Goal: Task Accomplishment & Management: Use online tool/utility

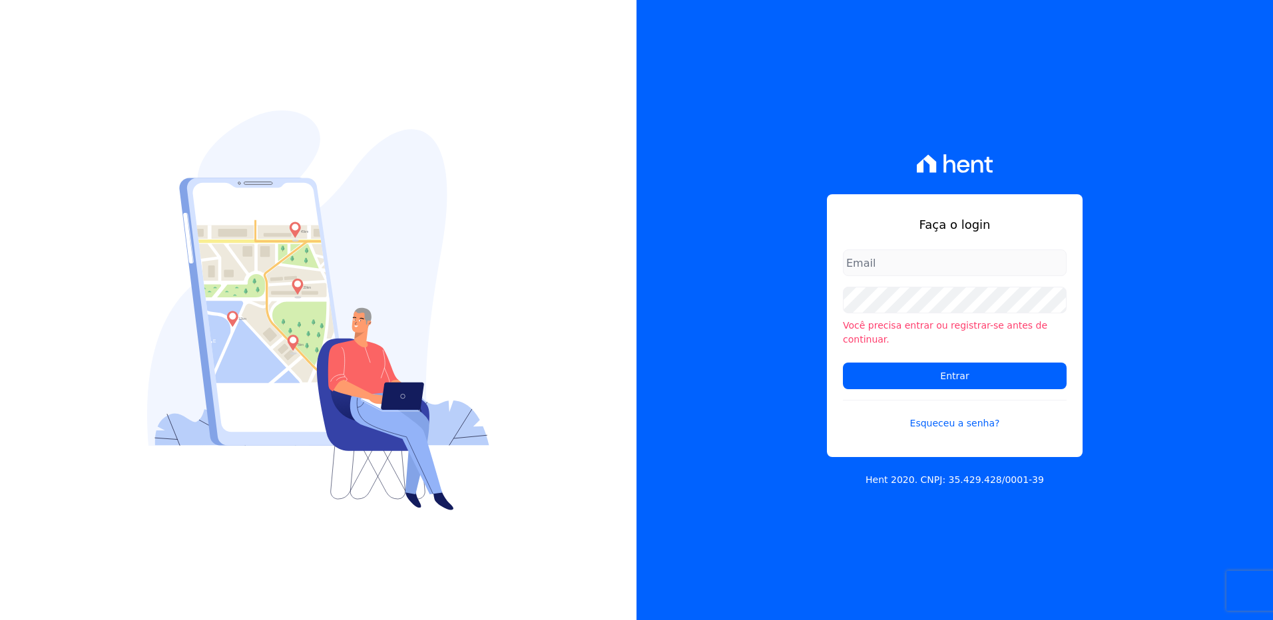
click at [895, 271] on input "email" at bounding box center [955, 263] width 224 height 27
type input "[PERSON_NAME][EMAIL_ADDRESS][DOMAIN_NAME]"
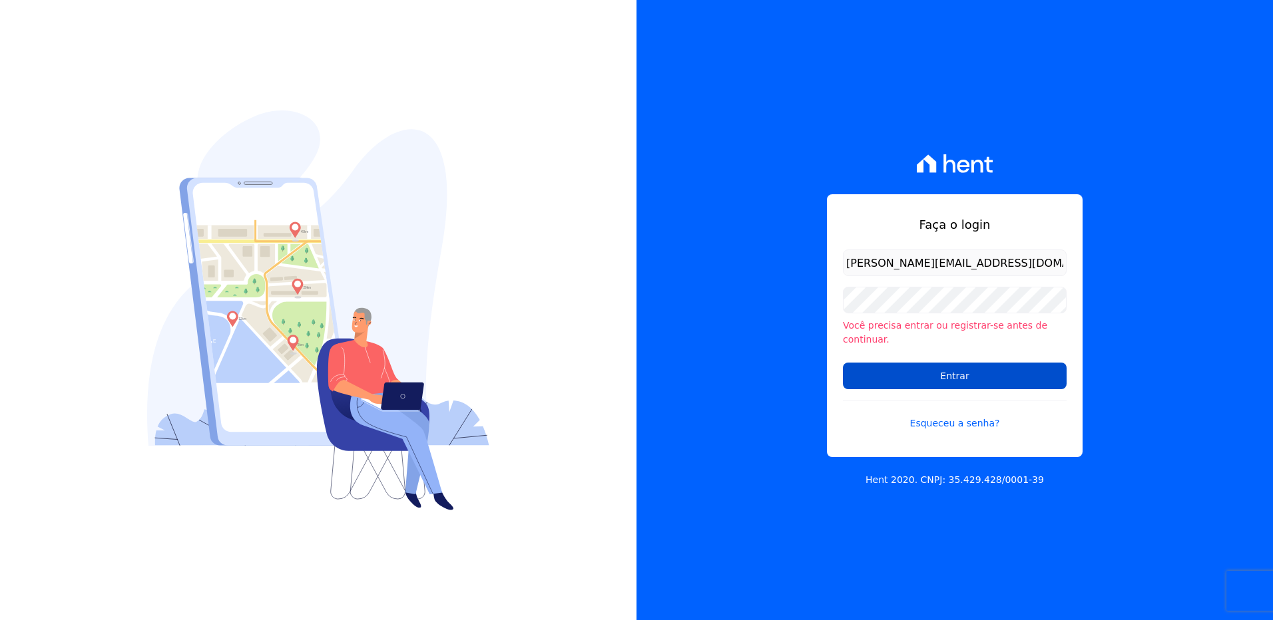
click at [904, 377] on input "Entrar" at bounding box center [955, 376] width 224 height 27
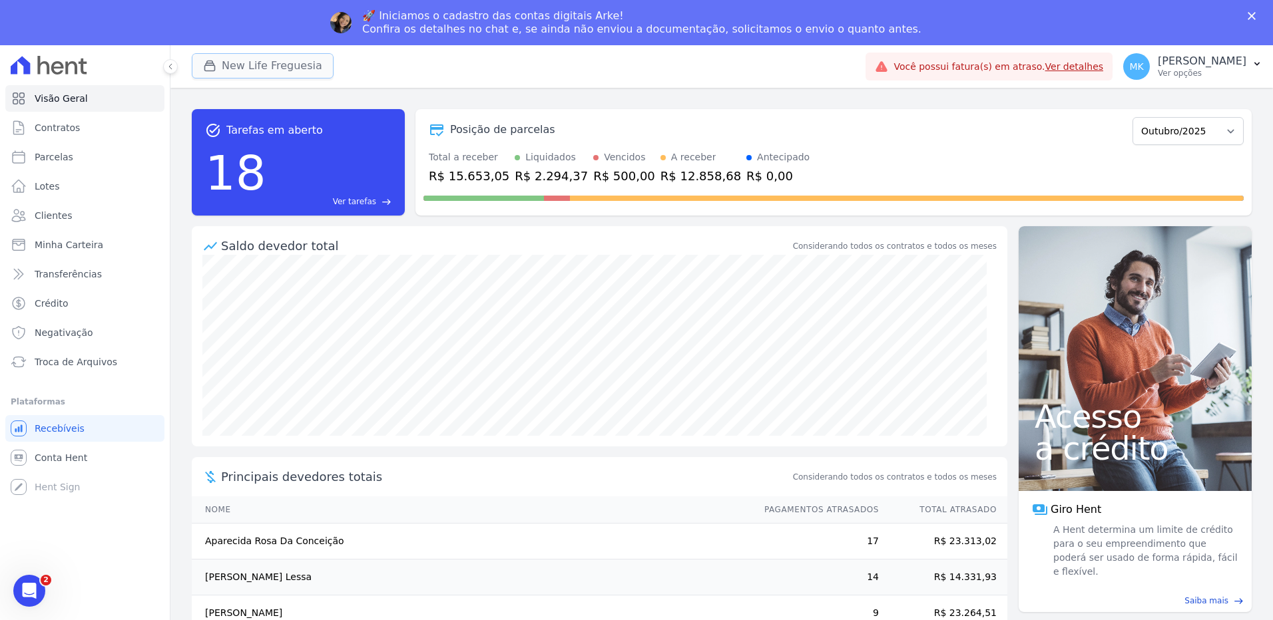
click at [255, 61] on button "New Life Freguesia" at bounding box center [263, 65] width 142 height 25
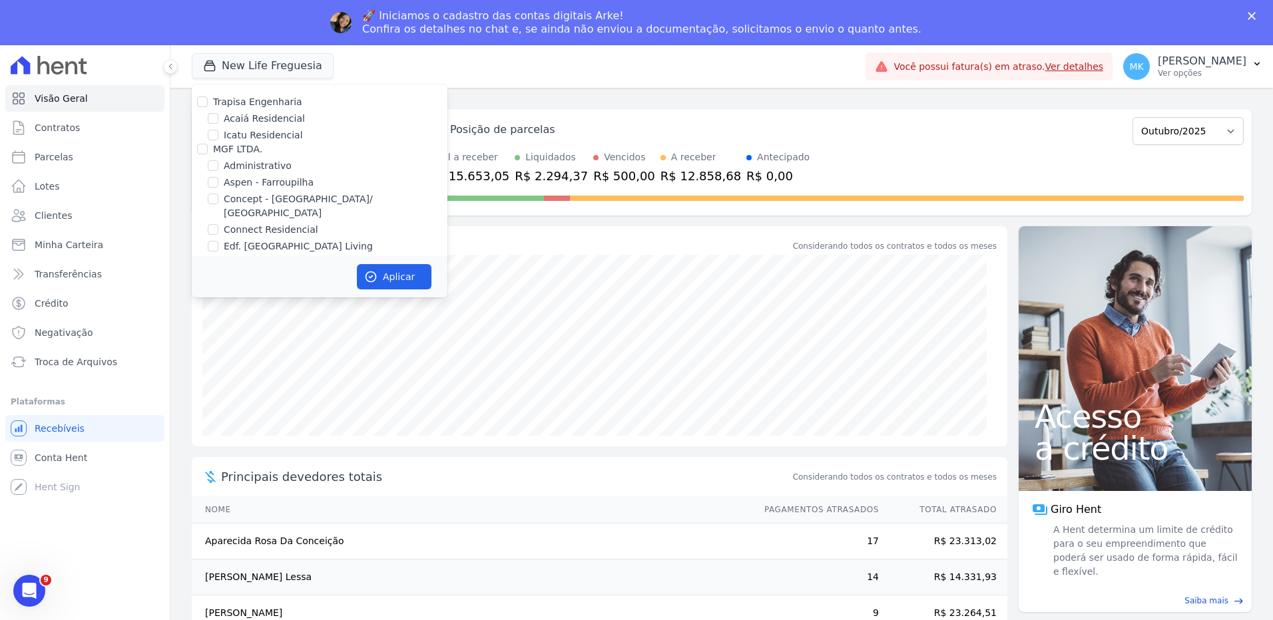
scroll to position [5207, 0]
click at [212, 307] on input "New Life Freguesia" at bounding box center [213, 312] width 11 height 11
checkbox input "false"
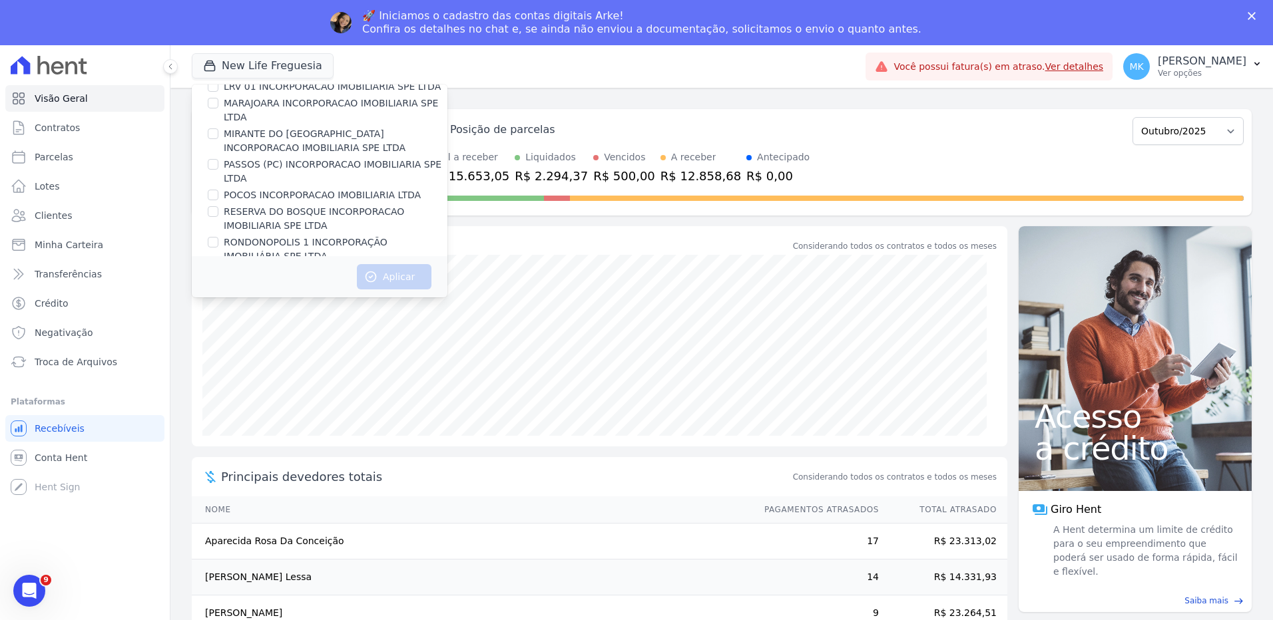
scroll to position [5961, 0]
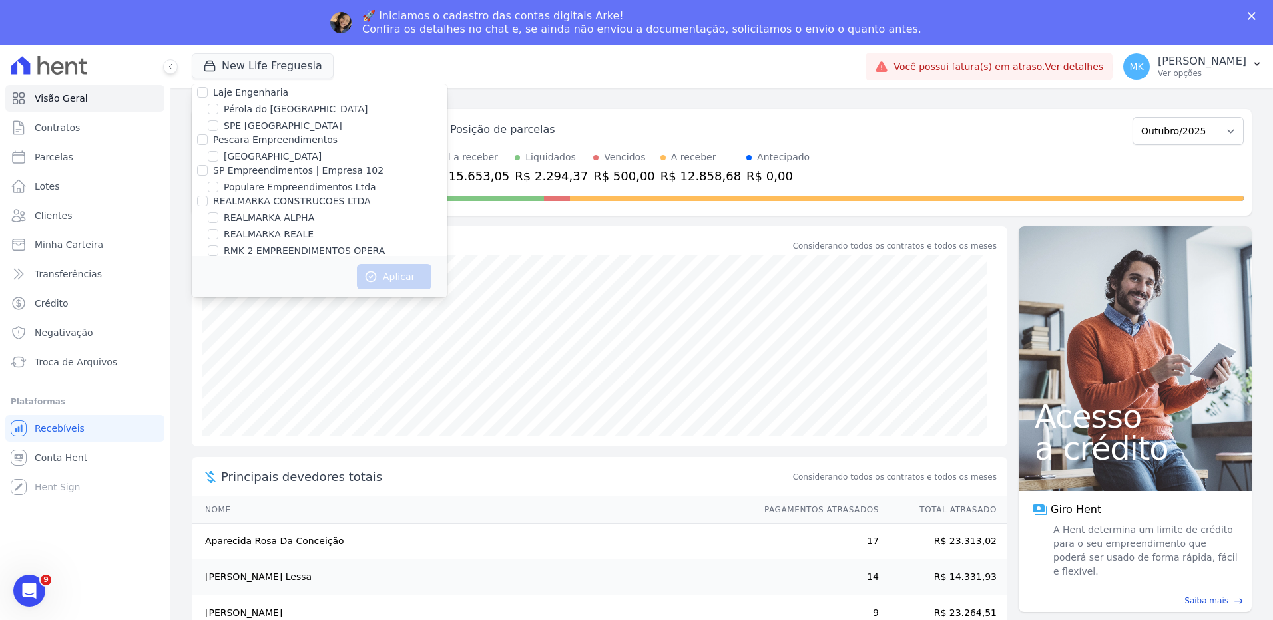
click at [200, 290] on input "Reserva Vale dos Ipes Empreendimento" at bounding box center [202, 295] width 11 height 11
checkbox input "true"
click at [401, 281] on button "Aplicar" at bounding box center [394, 276] width 75 height 25
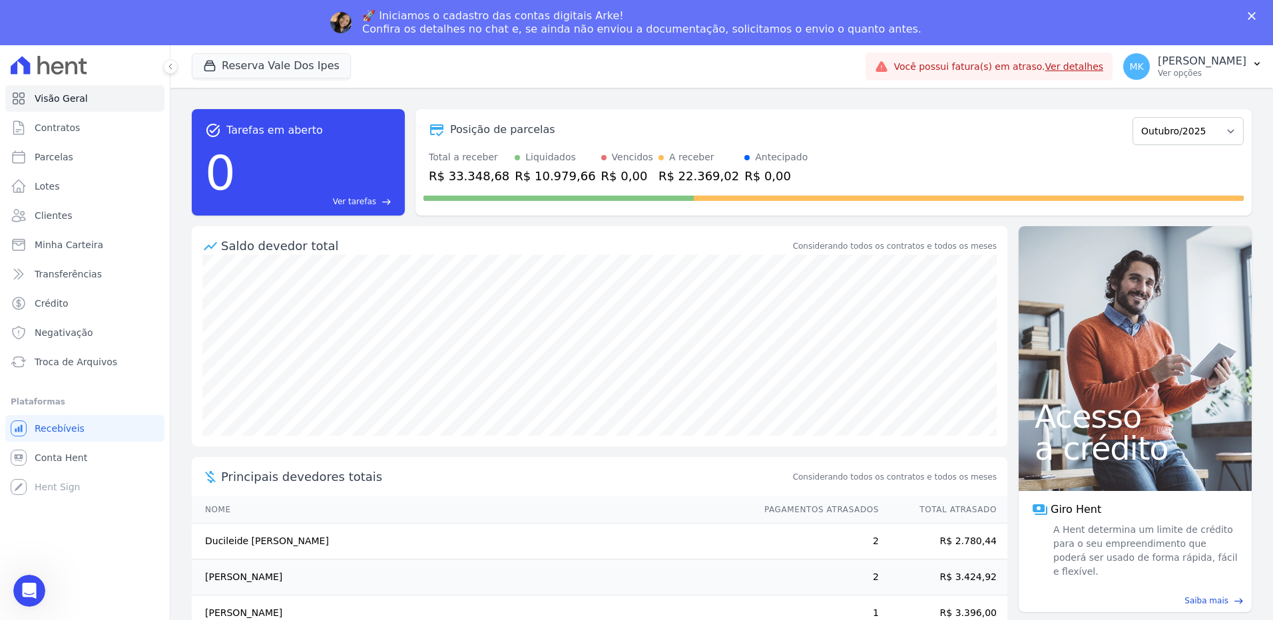
scroll to position [0, 0]
click at [1221, 62] on p "[PERSON_NAME]" at bounding box center [1202, 61] width 89 height 13
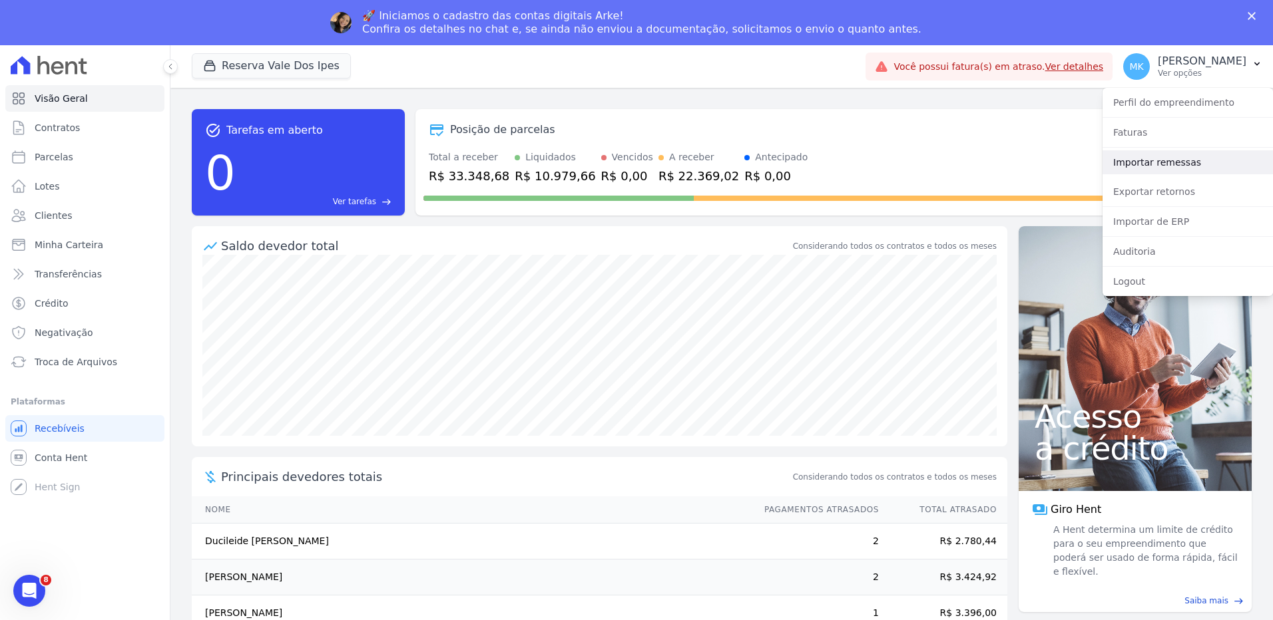
click at [1165, 162] on link "Importar remessas" at bounding box center [1187, 162] width 170 height 24
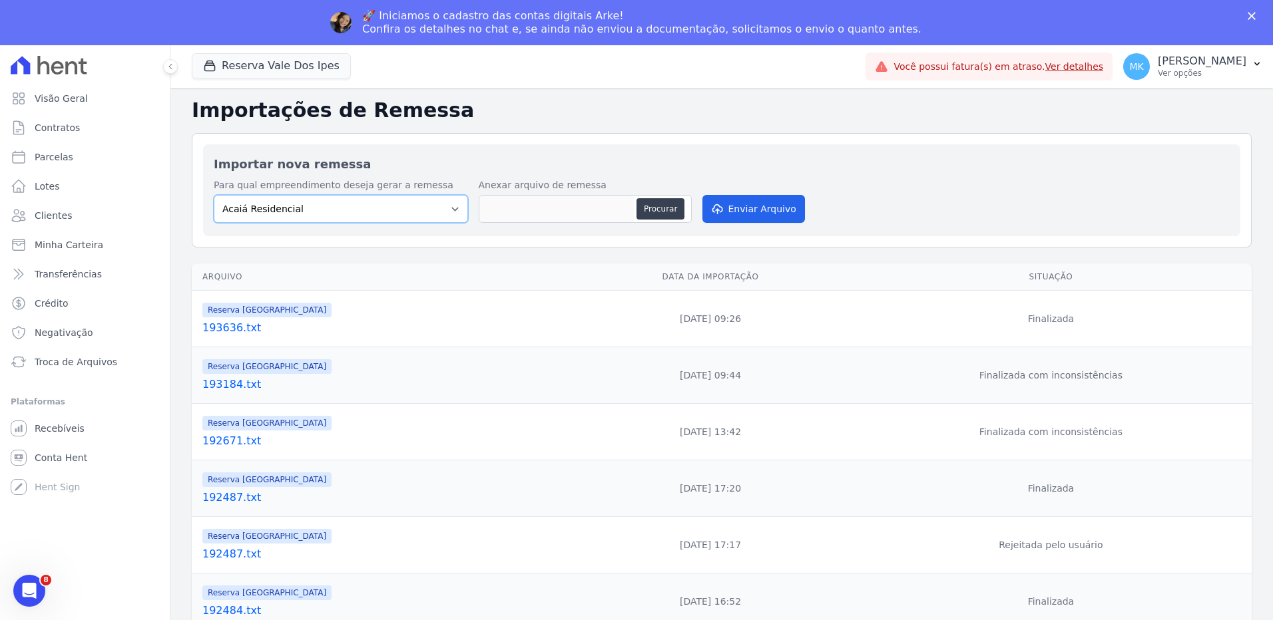
click at [447, 211] on select "Acaiá Residencial Administrativo Agile Pavican São Lourenço - Loteadores Agile …" at bounding box center [341, 209] width 254 height 28
select select "60569850-cf74-4021-8cee-94692752feef"
click at [214, 195] on select "Acaiá Residencial Administrativo Agile Pavican São Lourenço - Loteadores Agile …" at bounding box center [341, 209] width 254 height 28
click at [664, 212] on button "Procurar" at bounding box center [660, 208] width 48 height 21
type input "194363.txt"
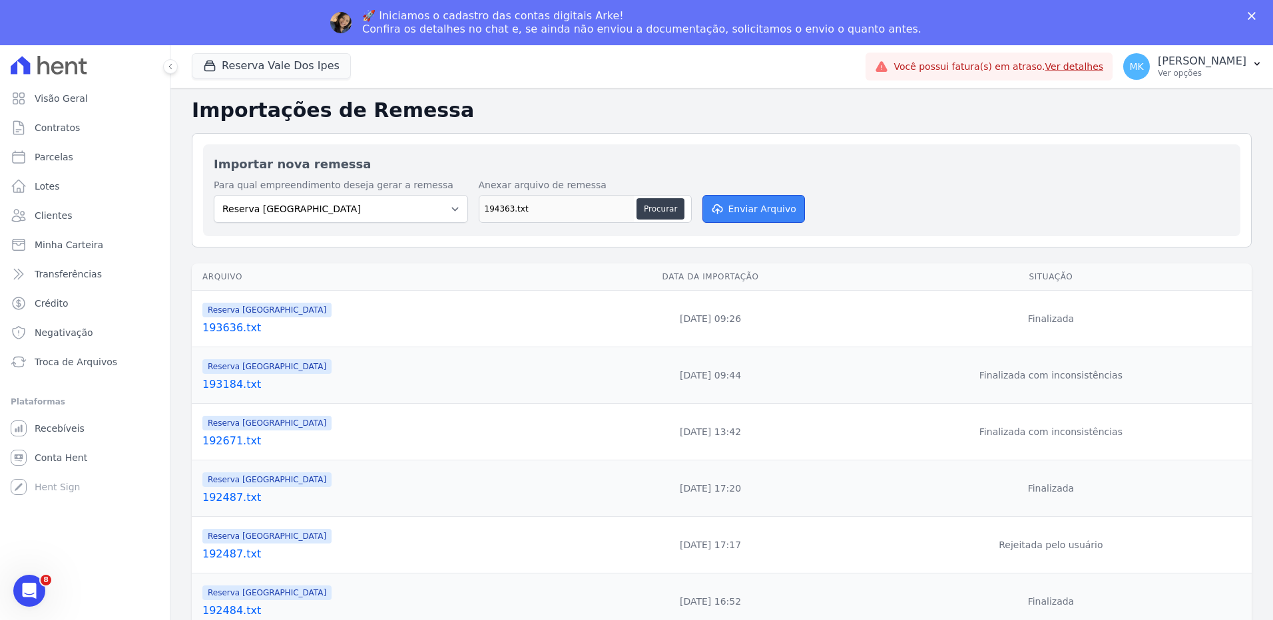
click at [759, 206] on button "Enviar Arquivo" at bounding box center [753, 209] width 103 height 28
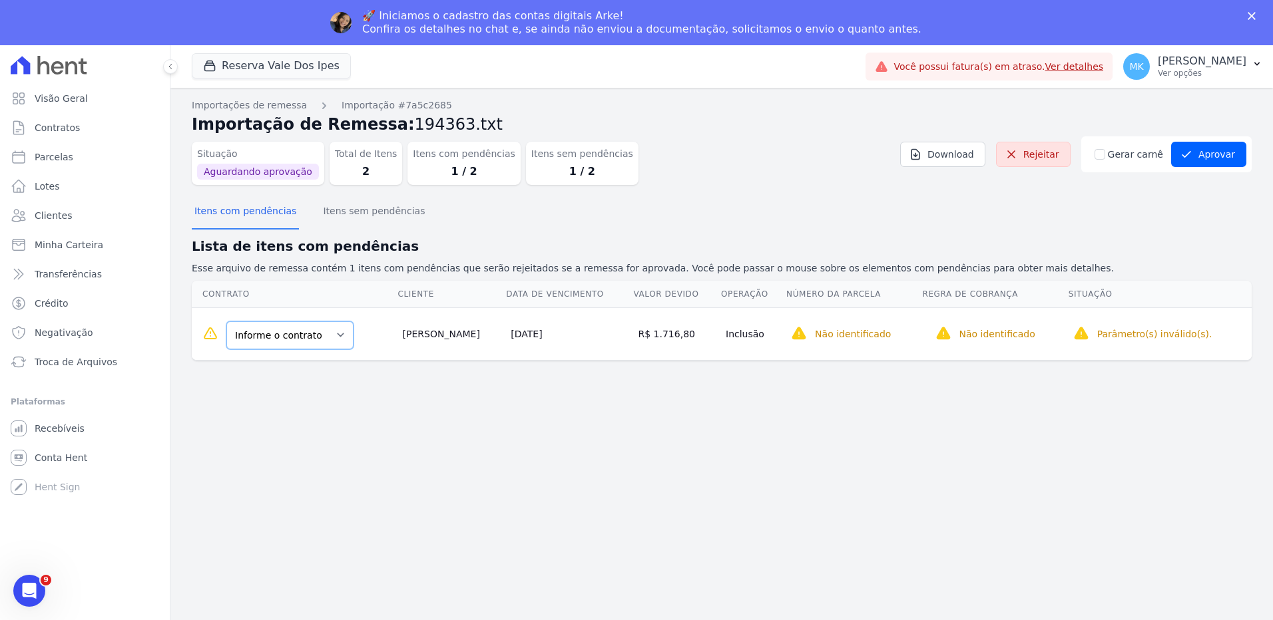
click at [334, 338] on select "Informe o contrato A-1 VILA 02-CASA 25" at bounding box center [289, 336] width 127 height 28
click at [343, 336] on select "Informe o contrato A-1 VILA 02-CASA 25" at bounding box center [289, 336] width 127 height 28
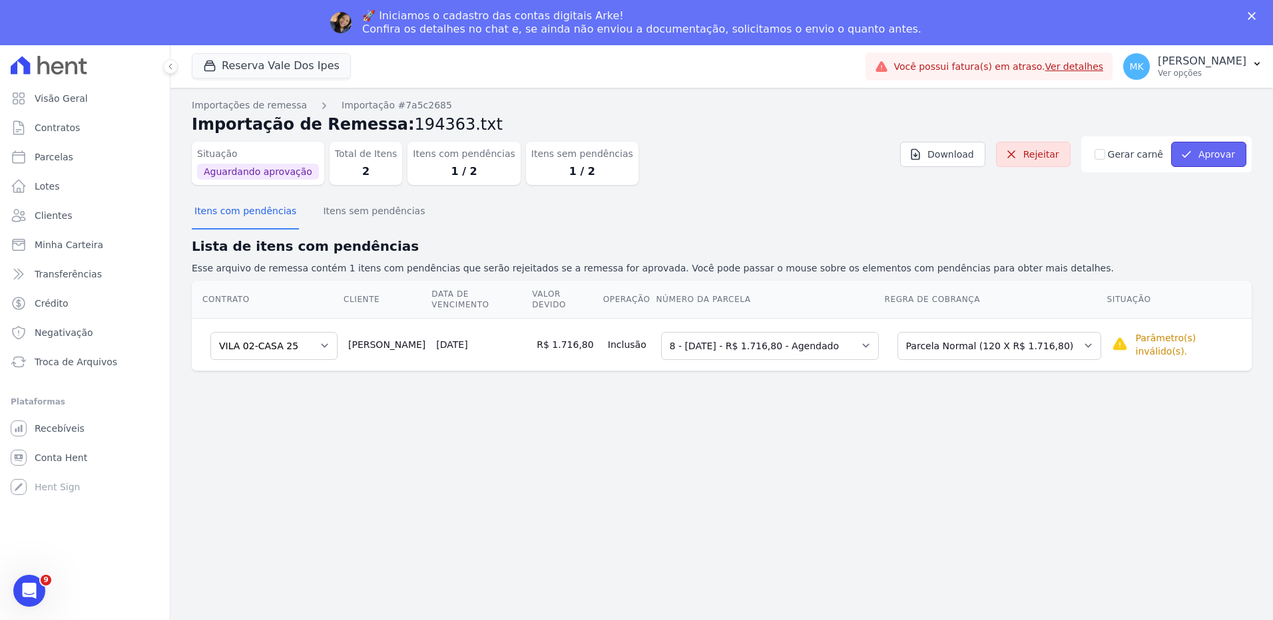
click at [1196, 151] on button "Aprovar" at bounding box center [1208, 154] width 75 height 25
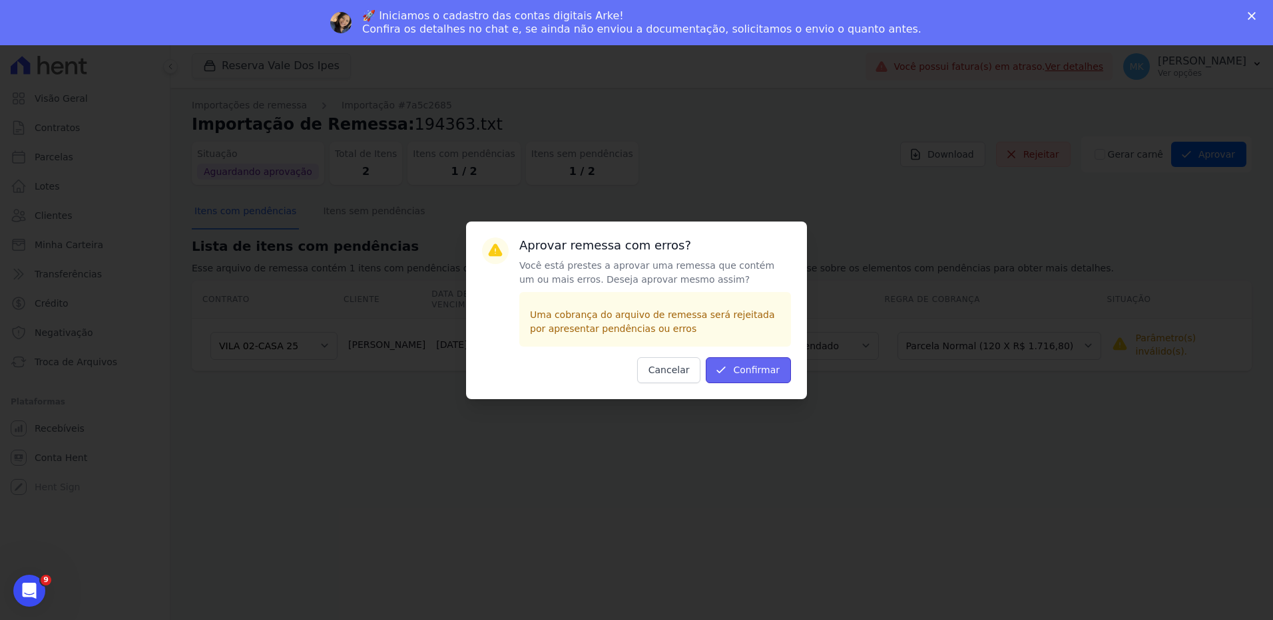
click at [744, 366] on button "Confirmar" at bounding box center [748, 371] width 85 height 26
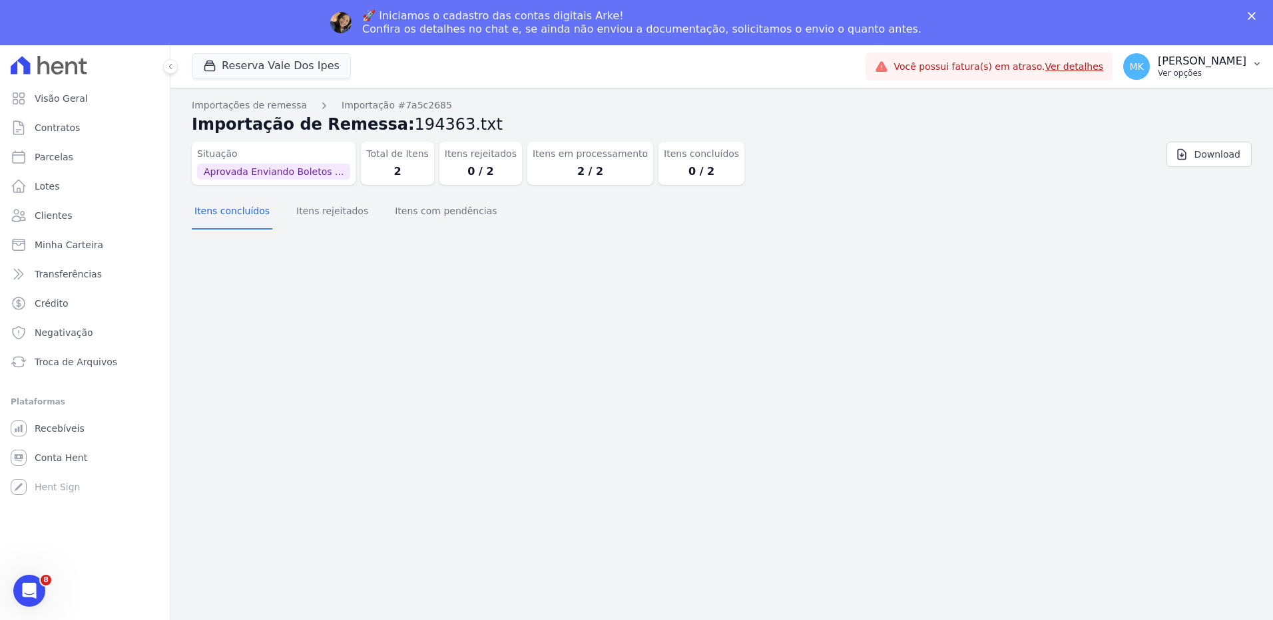
click at [1206, 56] on p "[PERSON_NAME]" at bounding box center [1202, 61] width 89 height 13
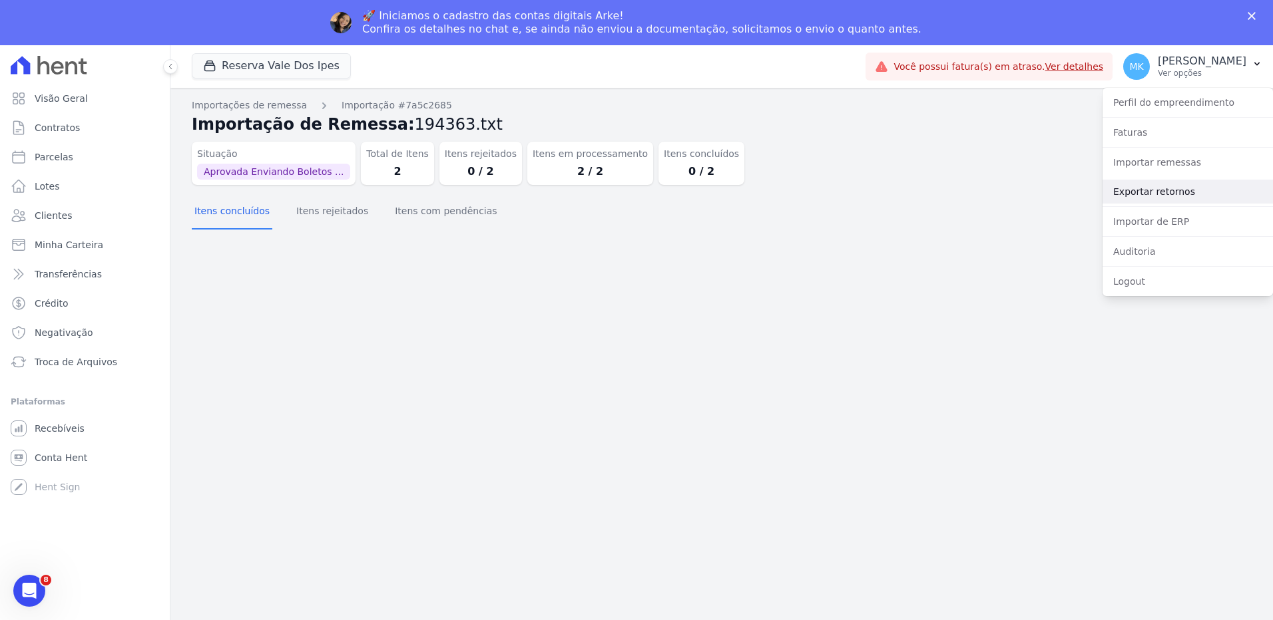
click at [1153, 190] on link "Exportar retornos" at bounding box center [1187, 192] width 170 height 24
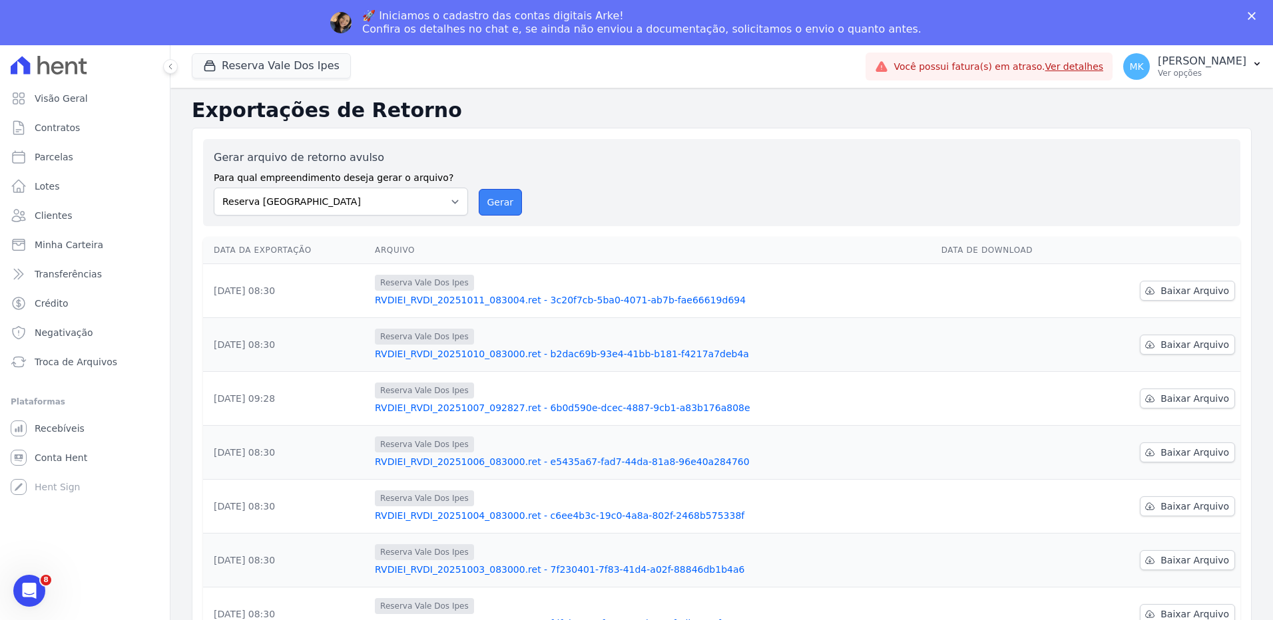
click at [507, 199] on button "Gerar" at bounding box center [501, 202] width 44 height 27
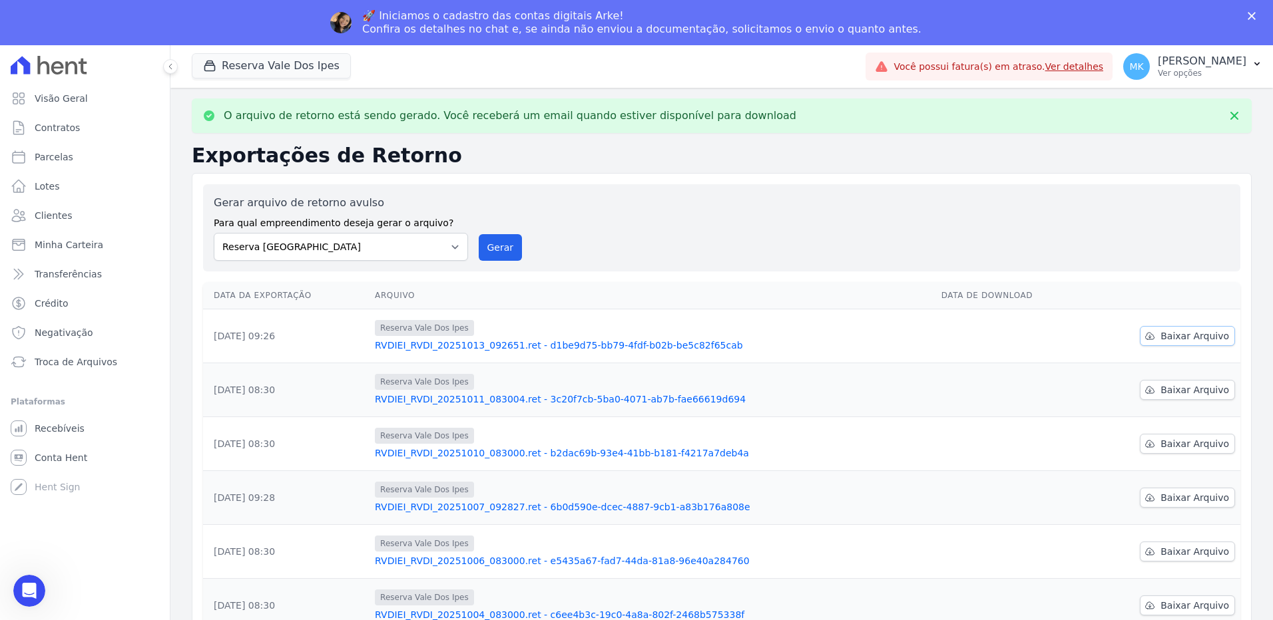
click at [1166, 334] on span "Baixar Arquivo" at bounding box center [1194, 336] width 69 height 13
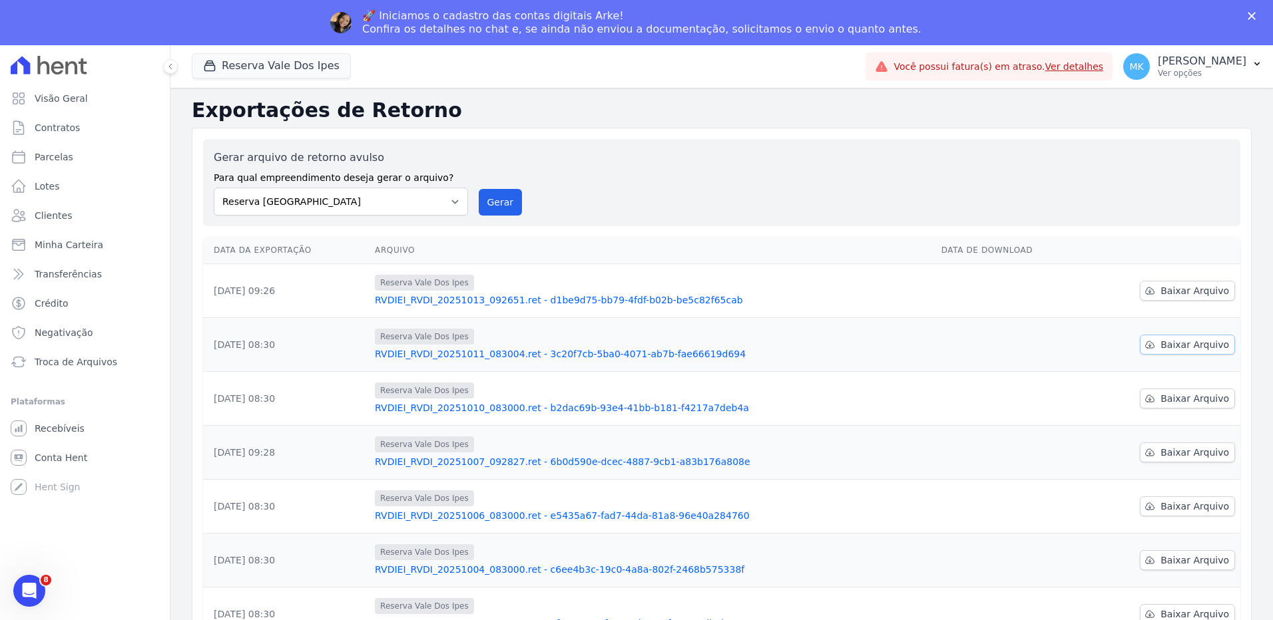
click at [1160, 348] on span "Baixar Arquivo" at bounding box center [1194, 344] width 69 height 13
click at [67, 131] on span "Contratos" at bounding box center [57, 127] width 45 height 13
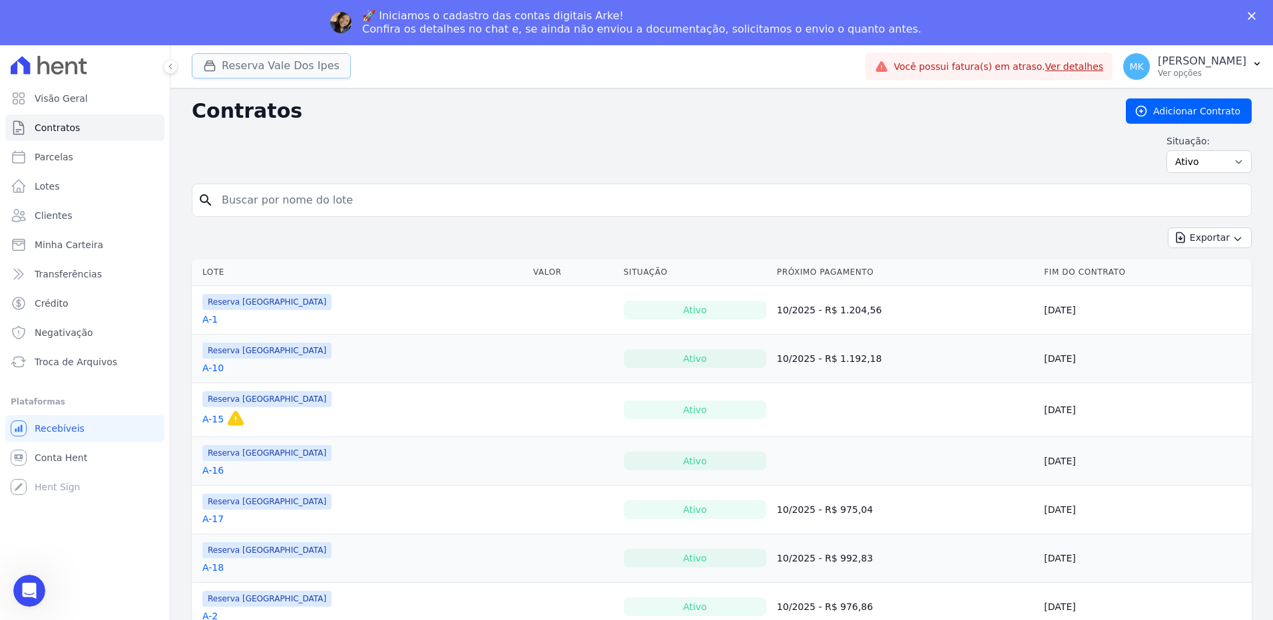
click at [269, 66] on button "Reserva Vale Dos Ipes" at bounding box center [271, 65] width 159 height 25
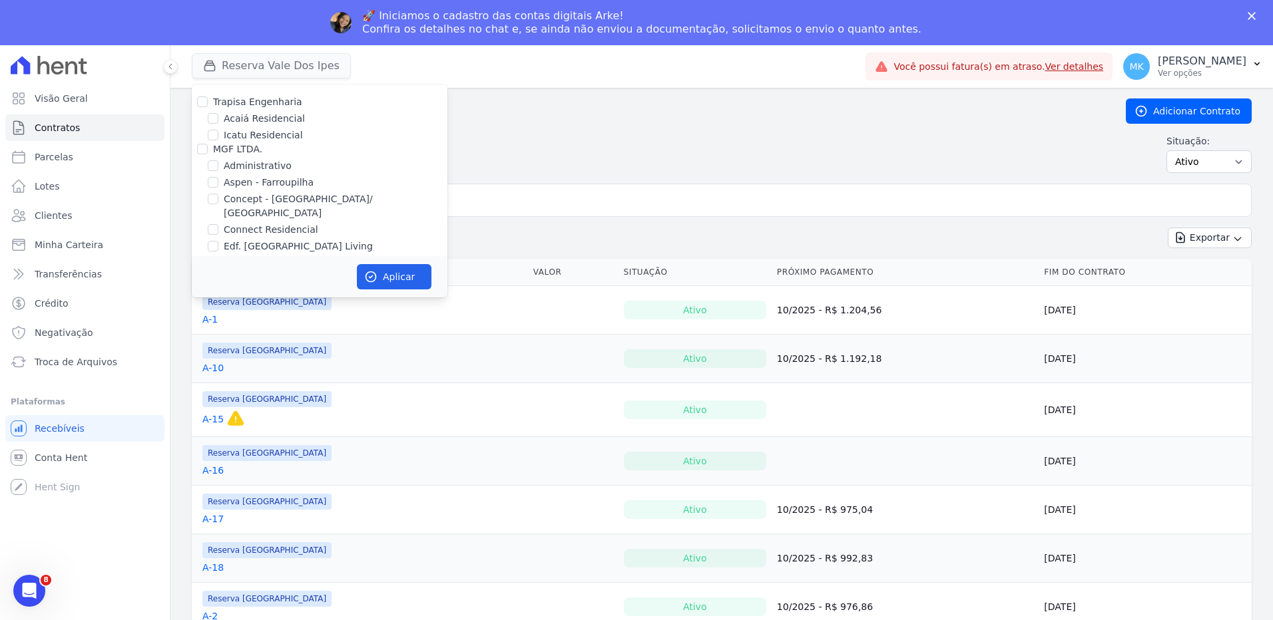
scroll to position [3732, 0]
click at [213, 254] on input "HARAS ROYAL URBANISMO" at bounding box center [213, 259] width 11 height 11
checkbox input "true"
click at [382, 278] on button "Aplicar" at bounding box center [394, 276] width 75 height 25
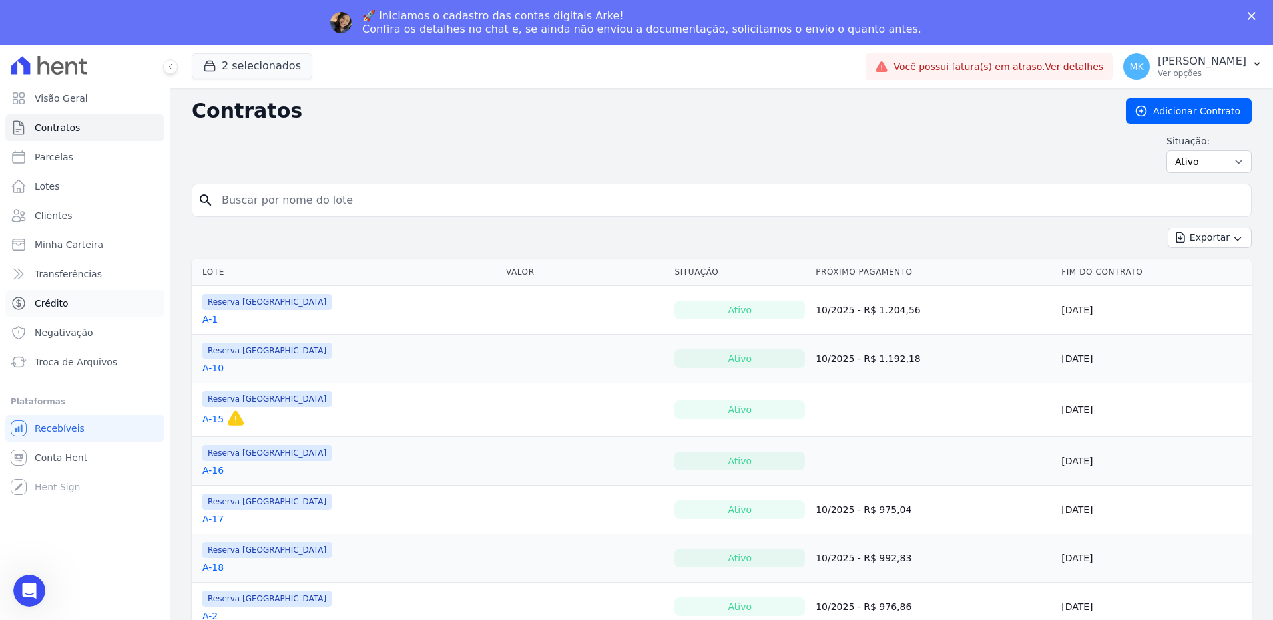
scroll to position [0, 0]
click at [240, 66] on button "2 selecionados" at bounding box center [252, 65] width 121 height 25
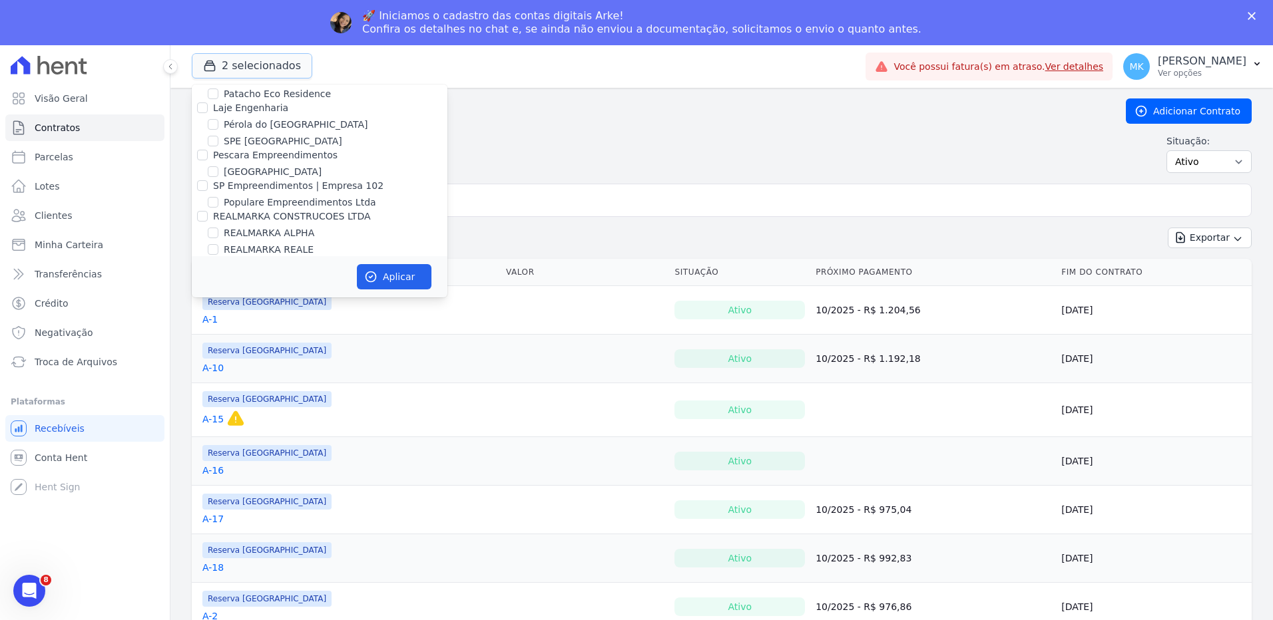
scroll to position [6016, 0]
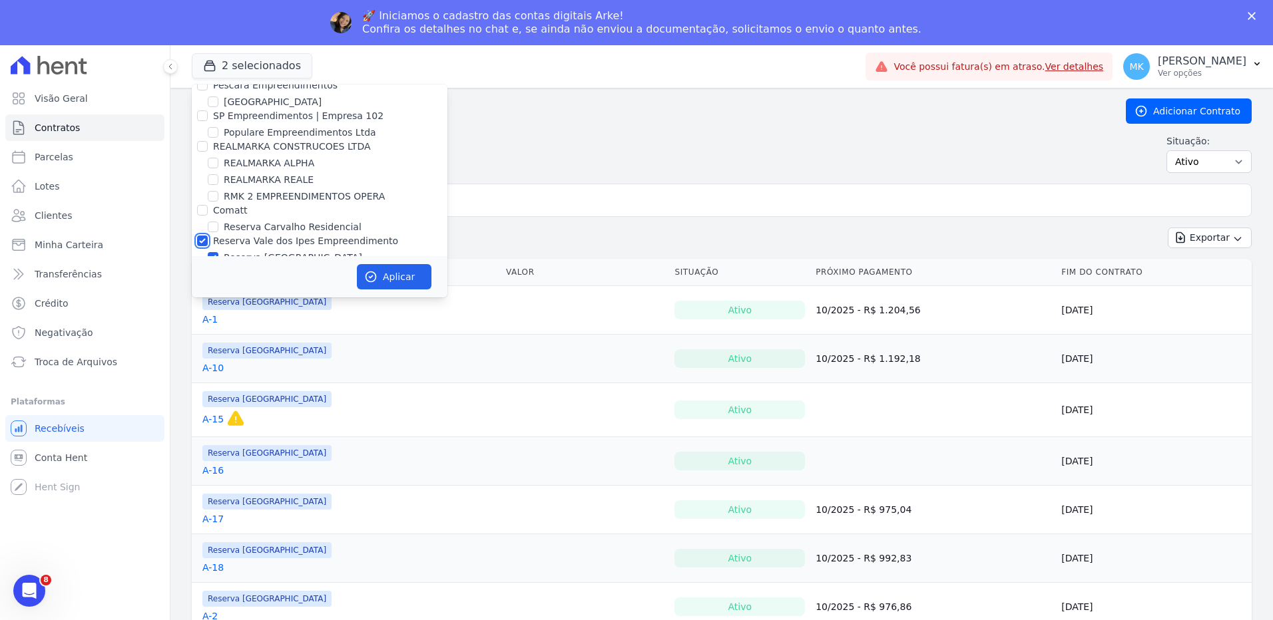
click at [201, 236] on input "Reserva Vale dos Ipes Empreendimento" at bounding box center [202, 241] width 11 height 11
checkbox input "false"
click at [413, 274] on button "Aplicar" at bounding box center [394, 276] width 75 height 25
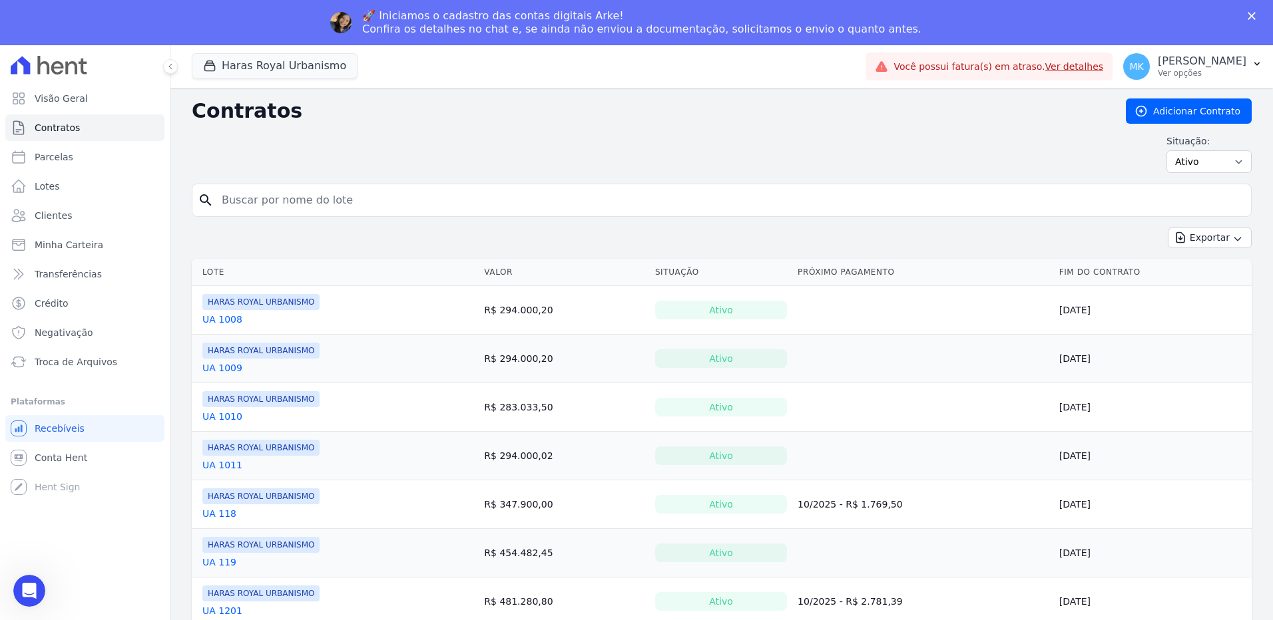
scroll to position [0, 0]
click at [47, 121] on span "Contratos" at bounding box center [57, 127] width 45 height 13
click at [234, 200] on input "search" at bounding box center [730, 200] width 1032 height 27
click at [316, 195] on input "UA" at bounding box center [730, 200] width 1032 height 27
type input "UA 119"
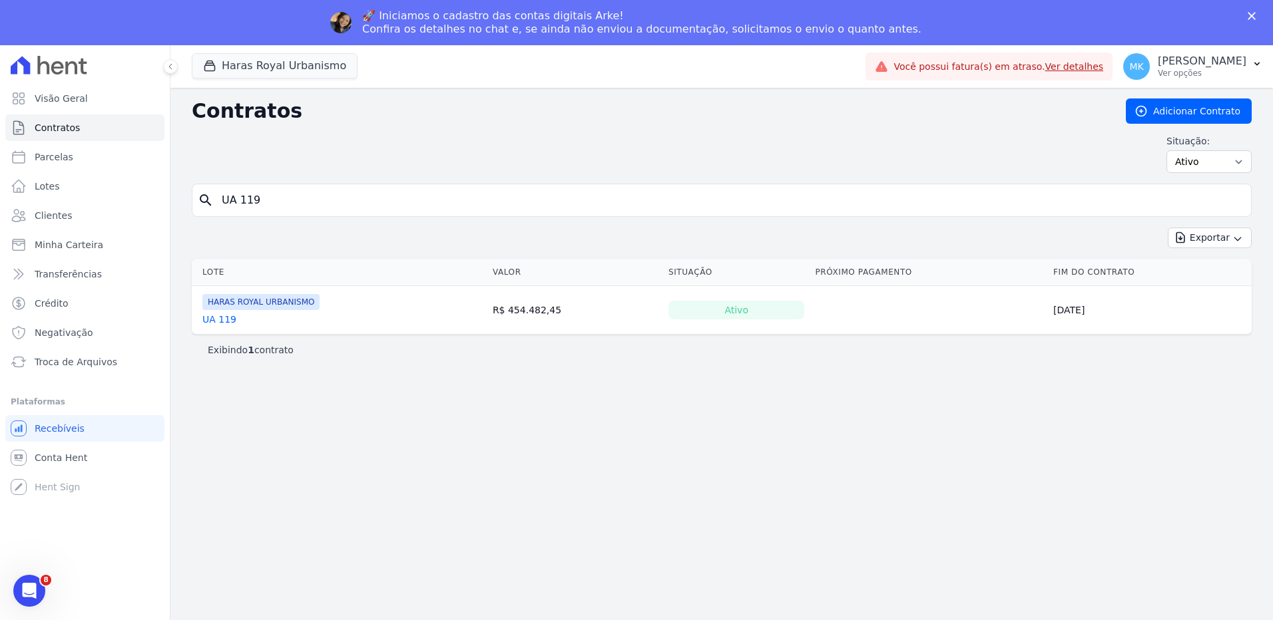
click at [220, 318] on link "UA 119" at bounding box center [219, 319] width 34 height 13
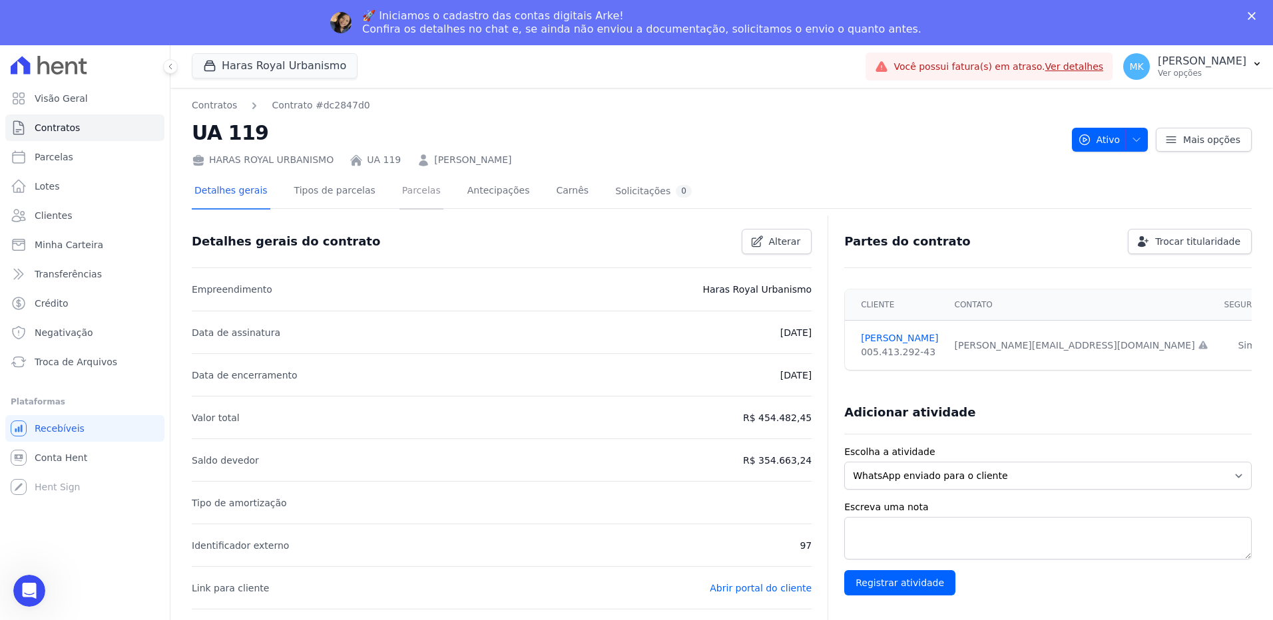
click at [403, 194] on link "Parcelas" at bounding box center [421, 191] width 44 height 35
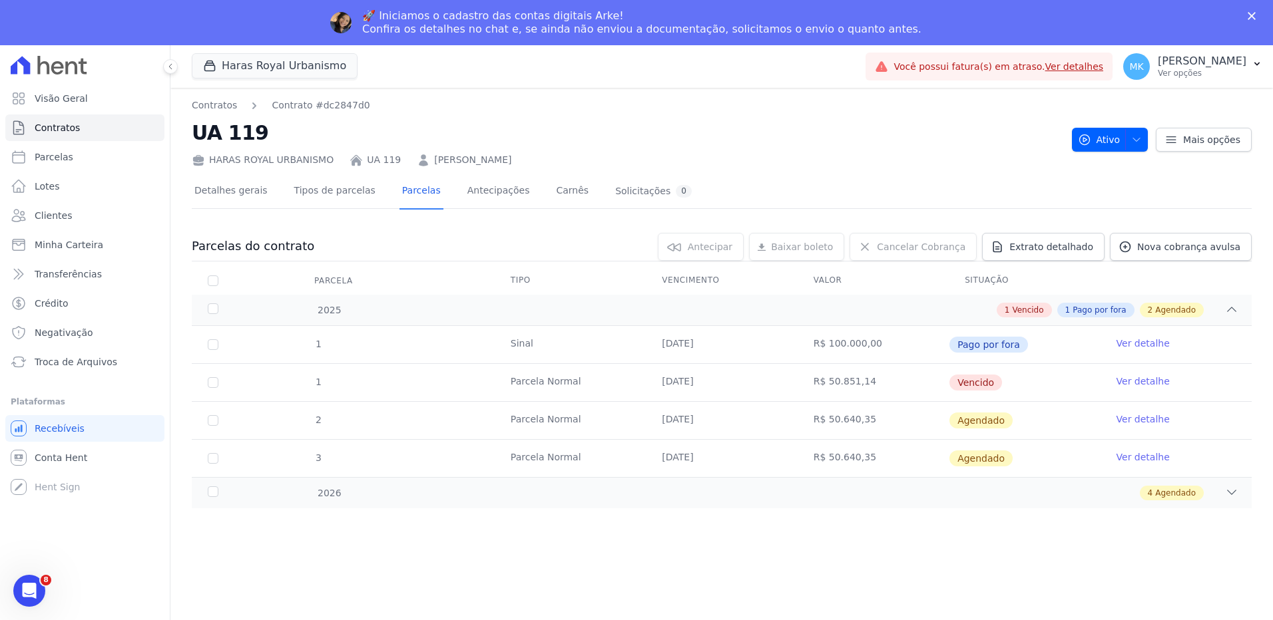
click at [1148, 382] on link "Ver detalhe" at bounding box center [1142, 381] width 53 height 13
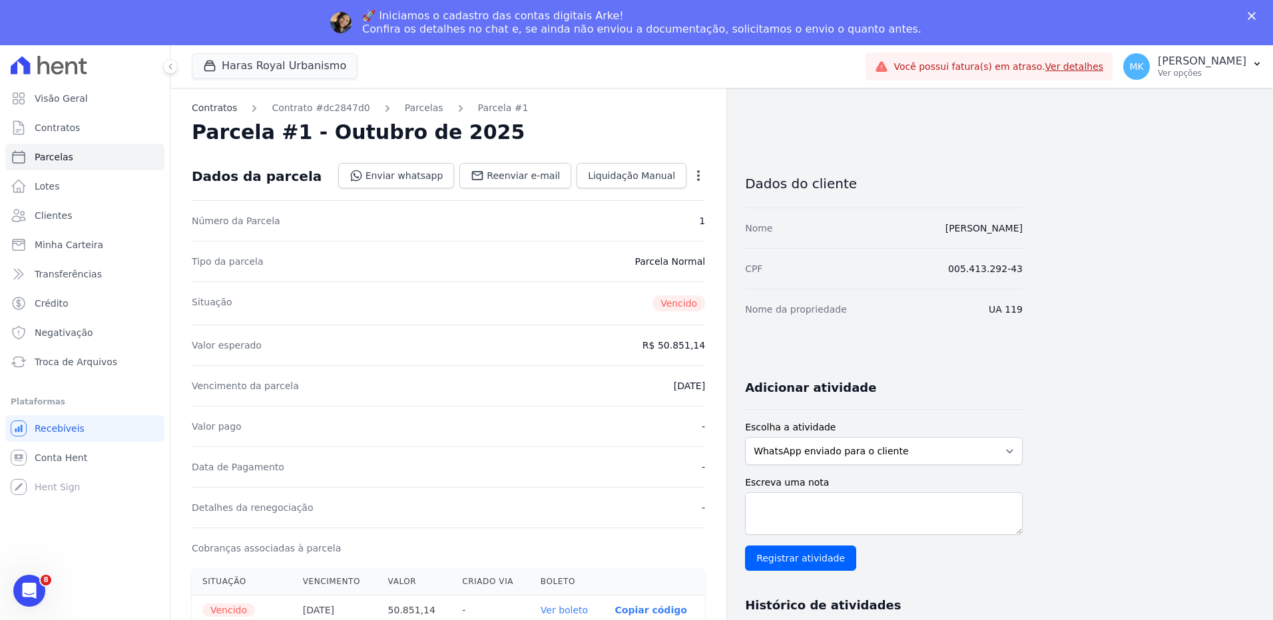
click at [218, 103] on link "Contratos" at bounding box center [214, 108] width 45 height 14
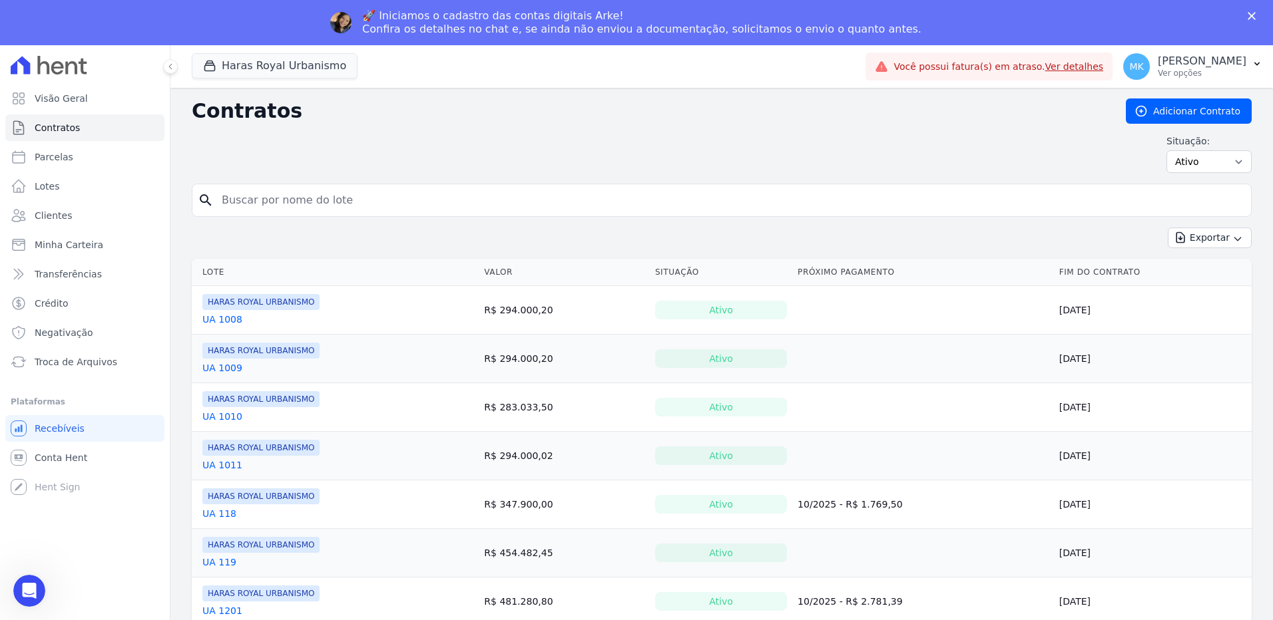
click at [260, 152] on div "Situação: Ativo Todos Pausado Distratado Rascunho Expirado Encerrado" at bounding box center [722, 153] width 1060 height 39
click at [262, 190] on input "search" at bounding box center [730, 200] width 1032 height 27
click at [235, 202] on input "search" at bounding box center [730, 200] width 1032 height 27
type input "UA 119"
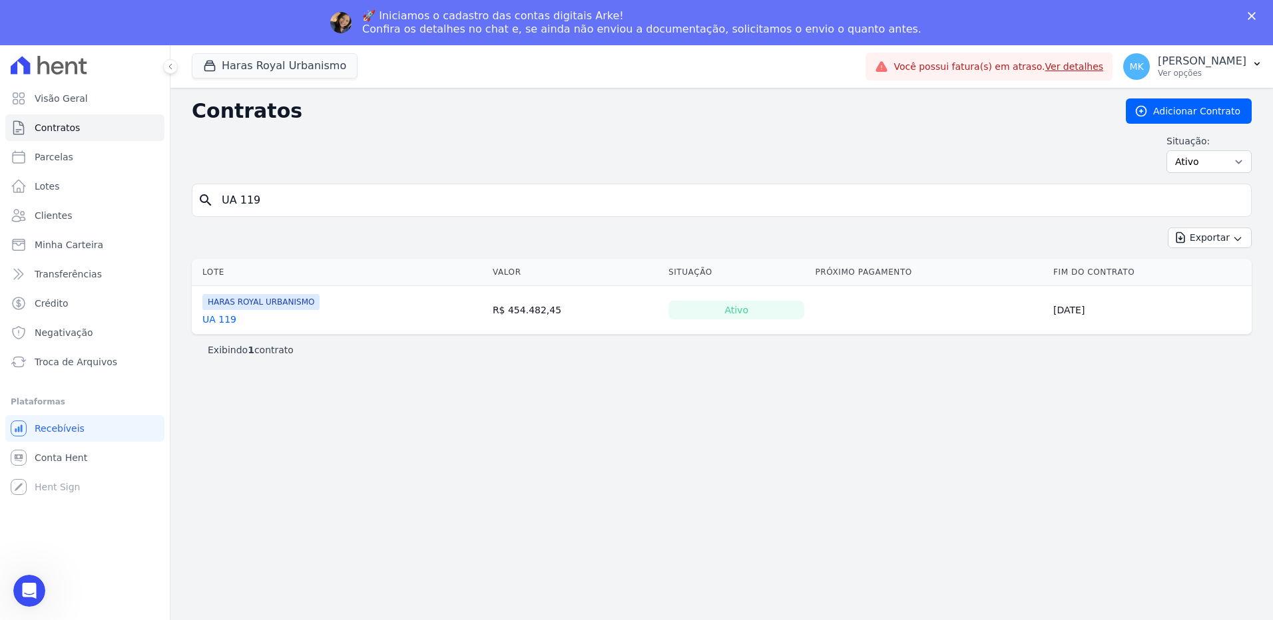
click at [221, 320] on link "UA 119" at bounding box center [219, 319] width 34 height 13
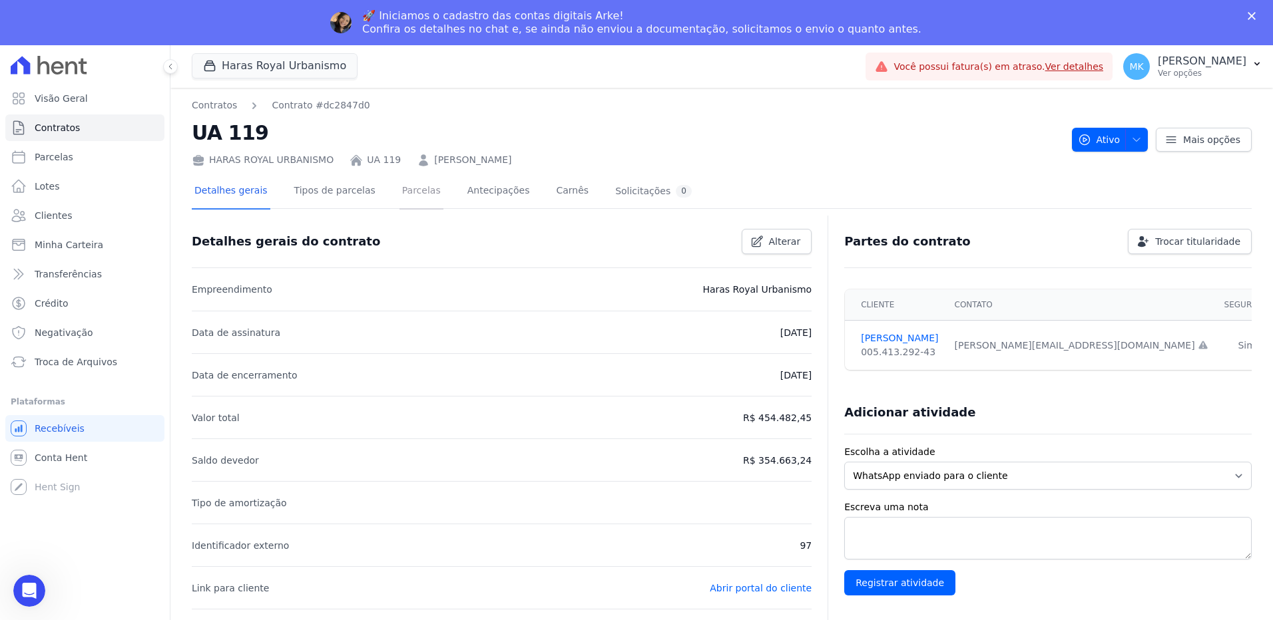
click at [403, 187] on link "Parcelas" at bounding box center [421, 191] width 44 height 35
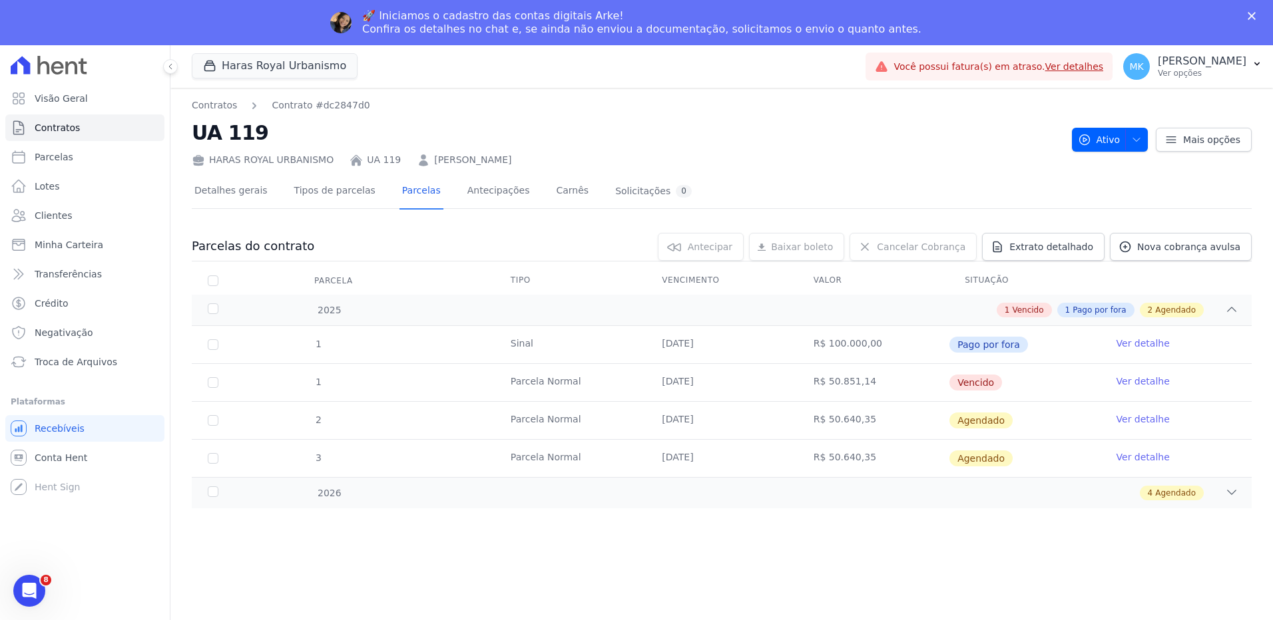
click at [1138, 385] on link "Ver detalhe" at bounding box center [1142, 381] width 53 height 13
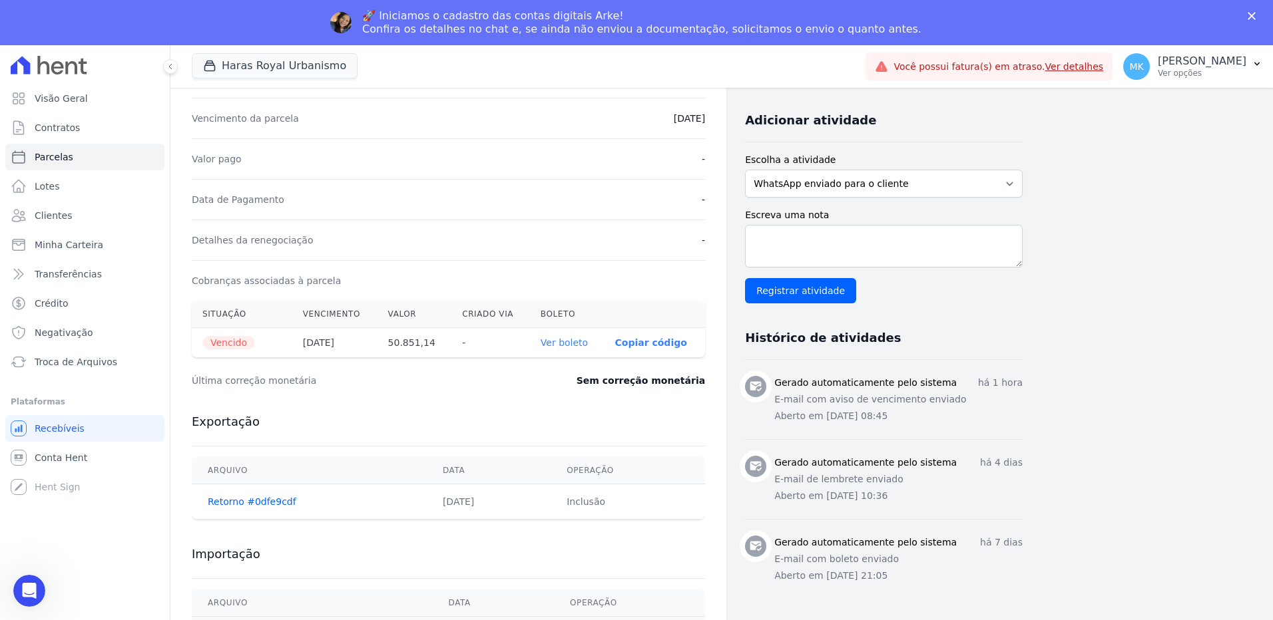
scroll to position [292, 0]
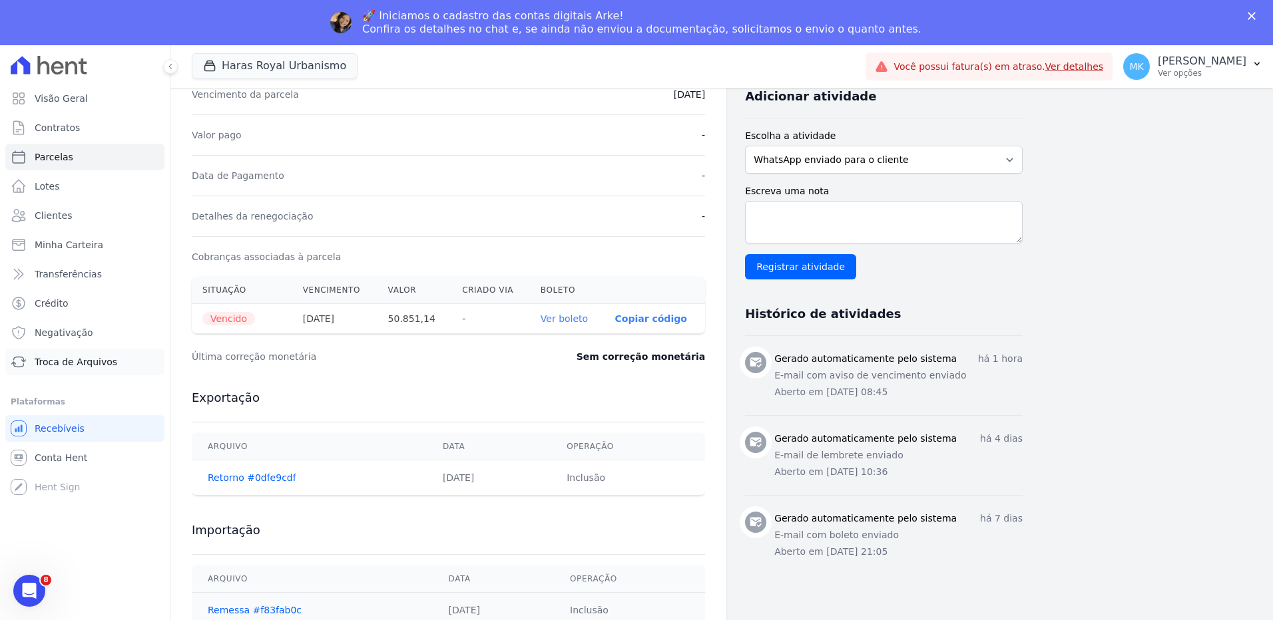
click at [85, 357] on span "Troca de Arquivos" at bounding box center [76, 362] width 83 height 13
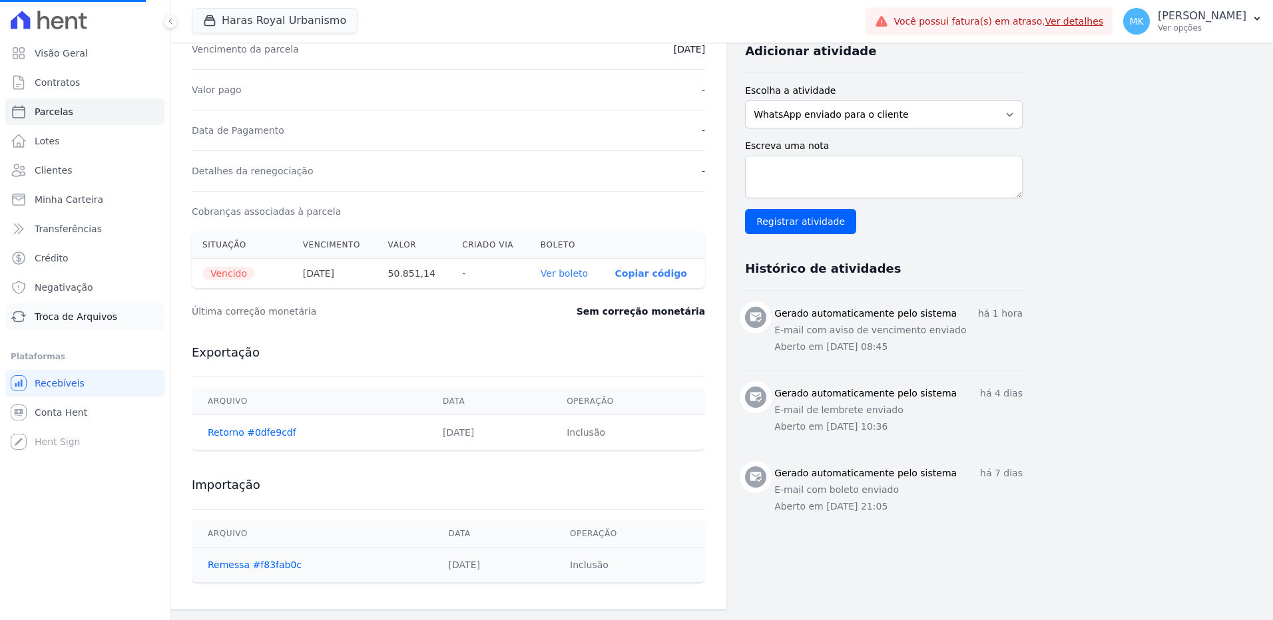
click at [76, 309] on link "Troca de Arquivos" at bounding box center [84, 317] width 159 height 27
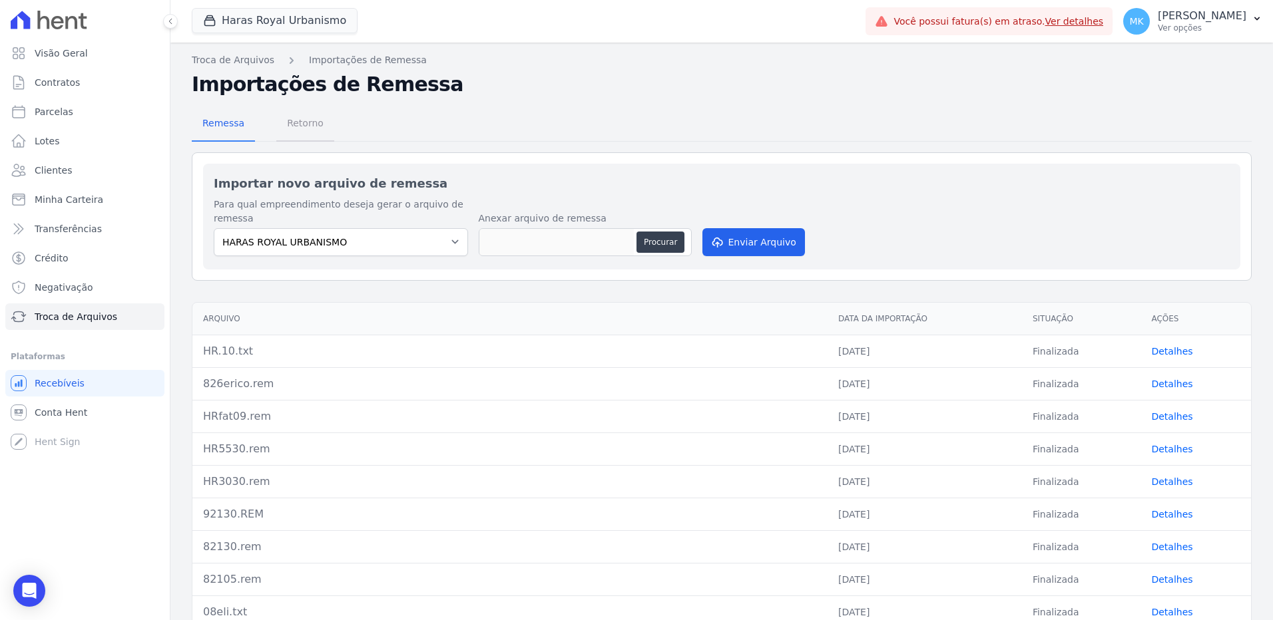
click at [300, 117] on span "Retorno" at bounding box center [305, 123] width 53 height 27
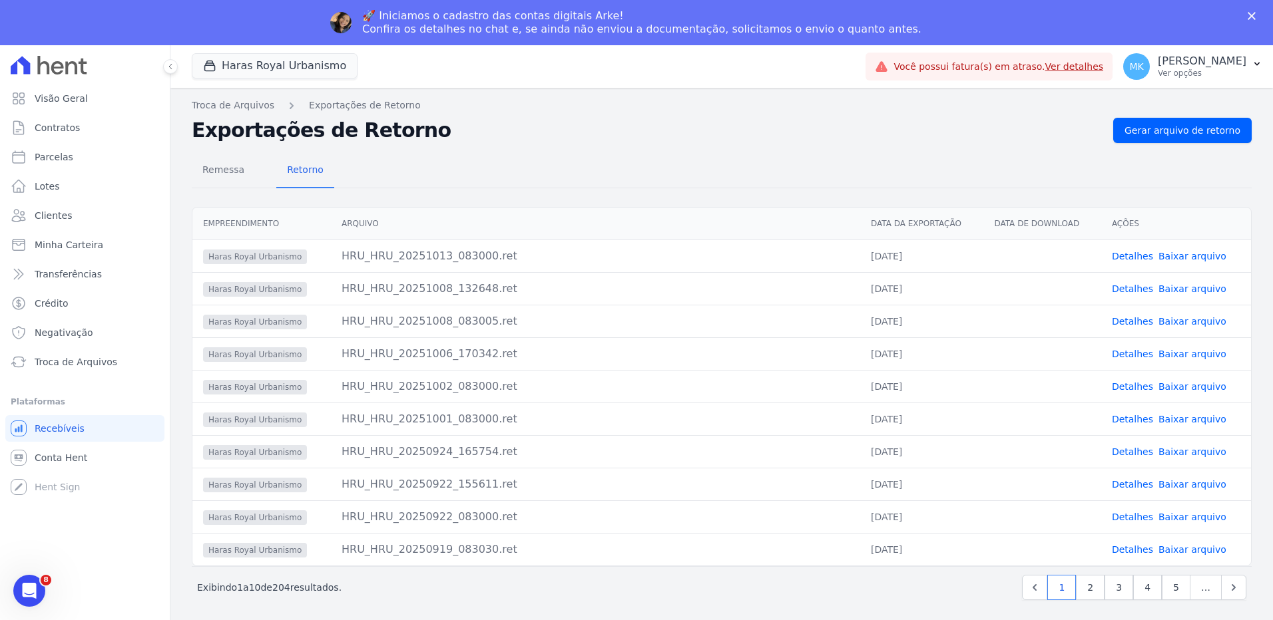
click at [1178, 256] on link "Baixar arquivo" at bounding box center [1192, 256] width 68 height 11
click at [59, 121] on link "Contratos" at bounding box center [84, 128] width 159 height 27
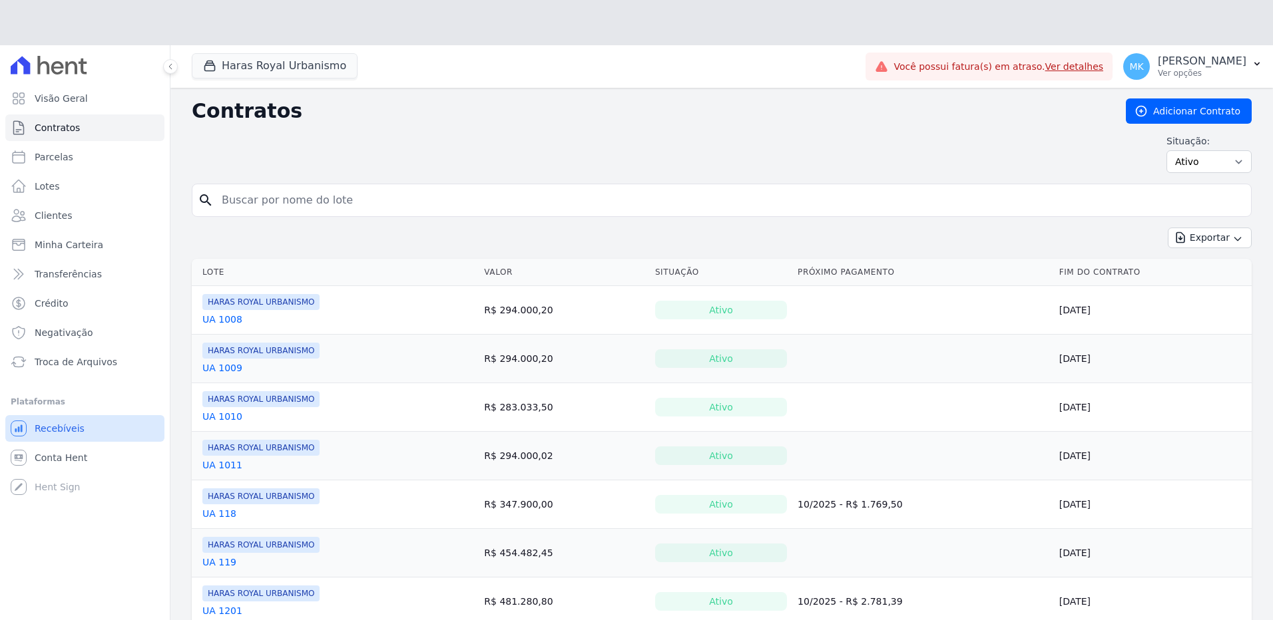
click at [71, 379] on ul "Visão Geral Contratos Parcelas Lotes Clientes Minha Carteira Transferências Cré…" at bounding box center [85, 292] width 148 height 415
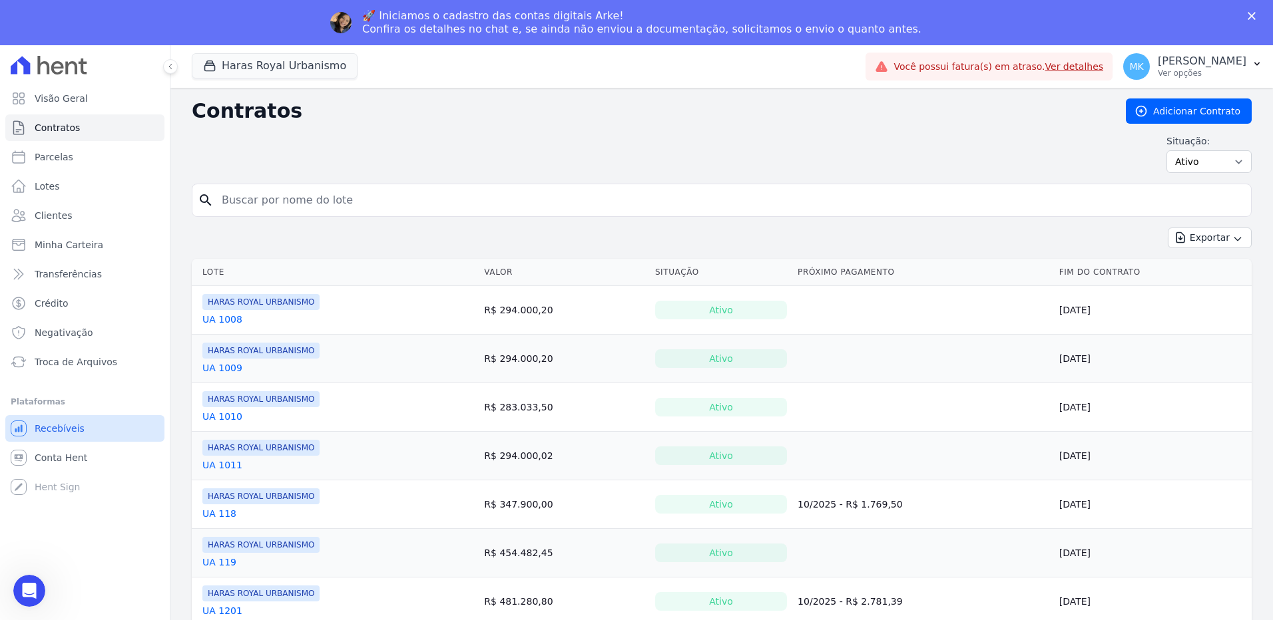
click at [71, 426] on span "Recebíveis" at bounding box center [60, 428] width 50 height 13
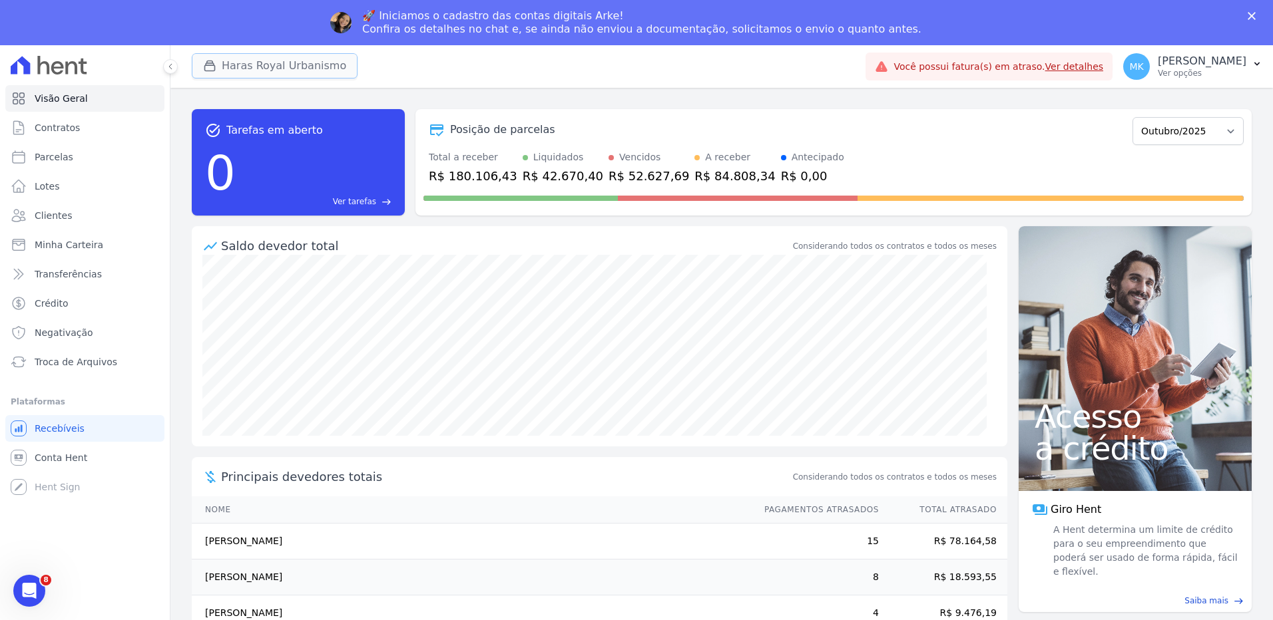
click at [300, 66] on button "Haras Royal Urbanismo" at bounding box center [275, 65] width 166 height 25
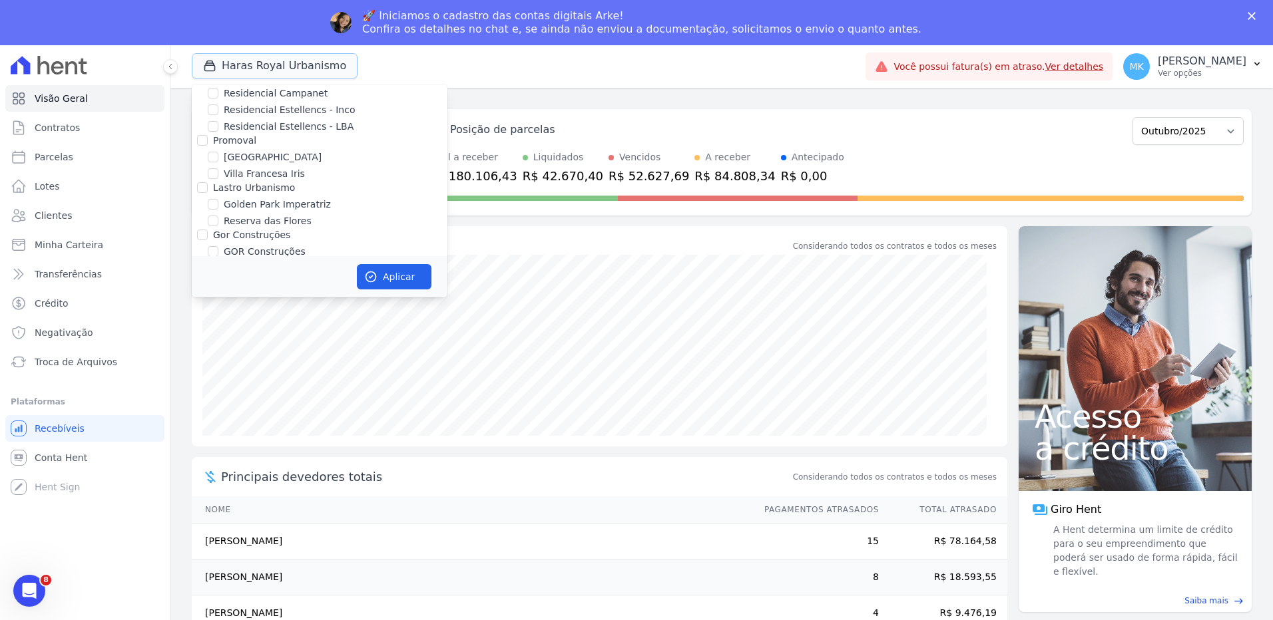
scroll to position [3755, 0]
click at [214, 230] on input "HARAS ROYAL URBANISMO" at bounding box center [213, 235] width 11 height 11
checkbox input "false"
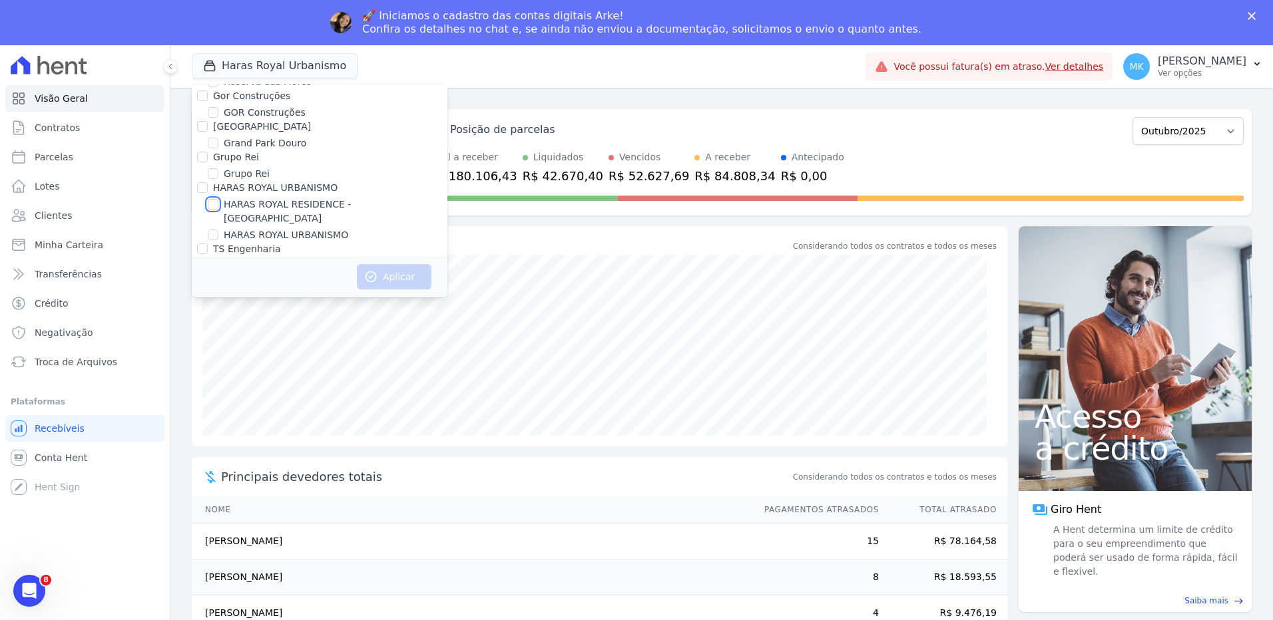
click at [214, 199] on input "HARAS ROYAL RESIDENCE - [GEOGRAPHIC_DATA]" at bounding box center [213, 204] width 11 height 11
checkbox input "true"
click at [393, 273] on button "Aplicar" at bounding box center [394, 276] width 75 height 25
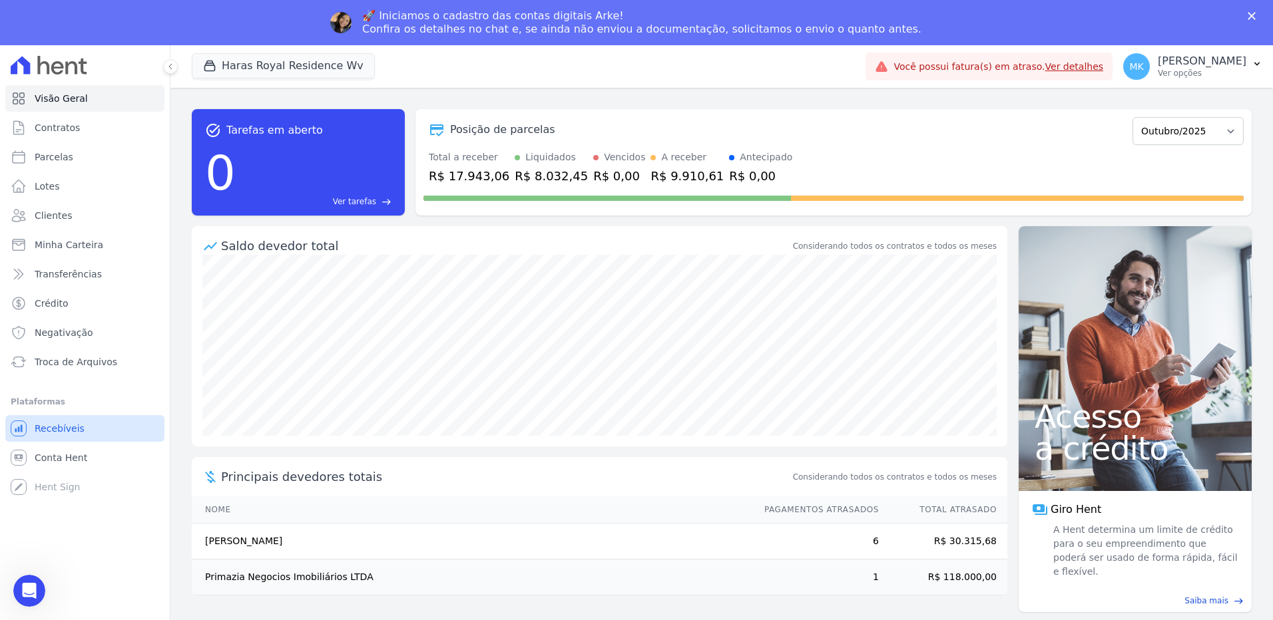
scroll to position [0, 0]
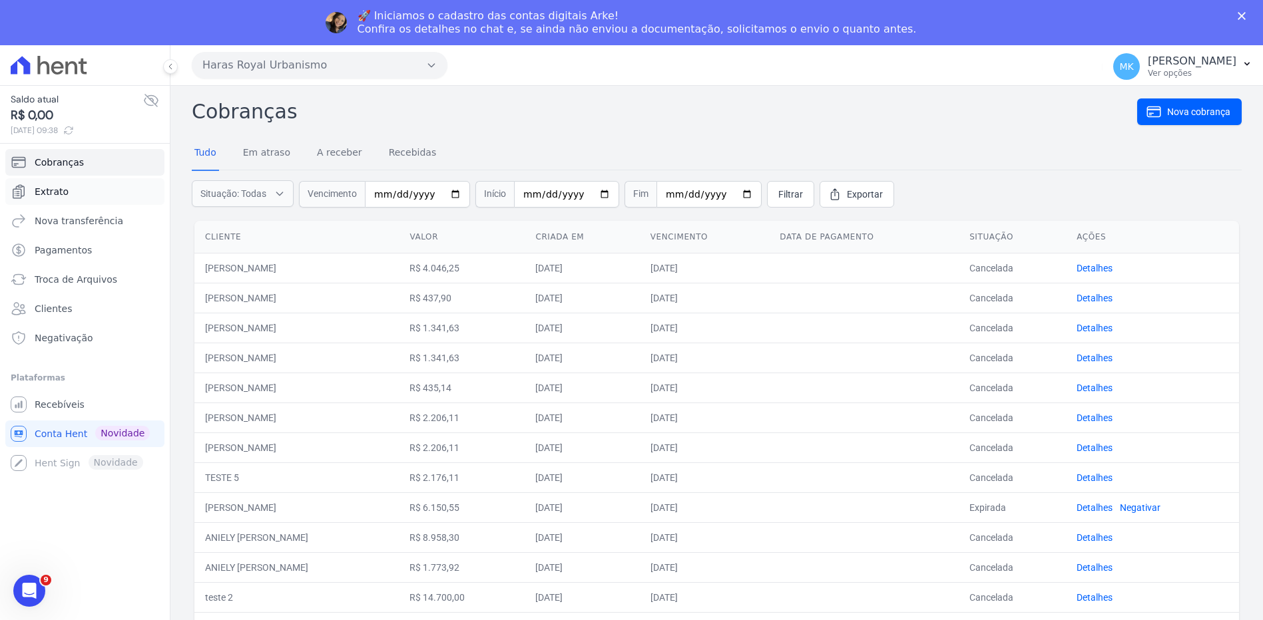
drag, startPoint x: 62, startPoint y: 201, endPoint x: 63, endPoint y: 192, distance: 8.7
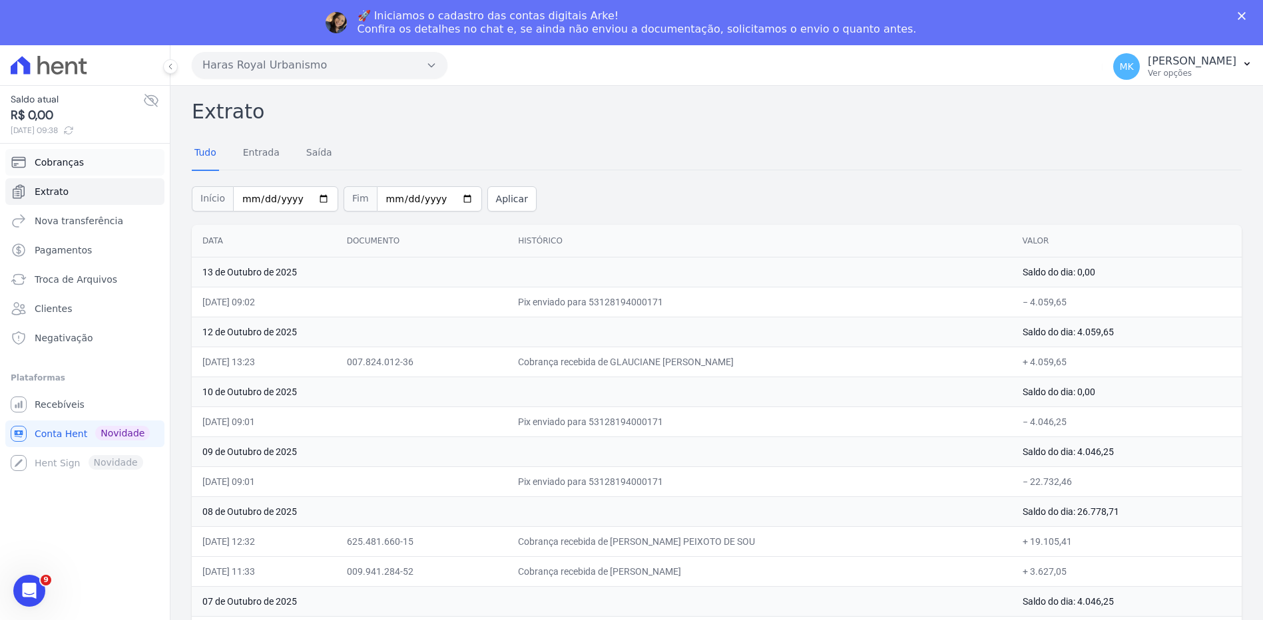
click at [67, 163] on span "Cobranças" at bounding box center [59, 162] width 49 height 13
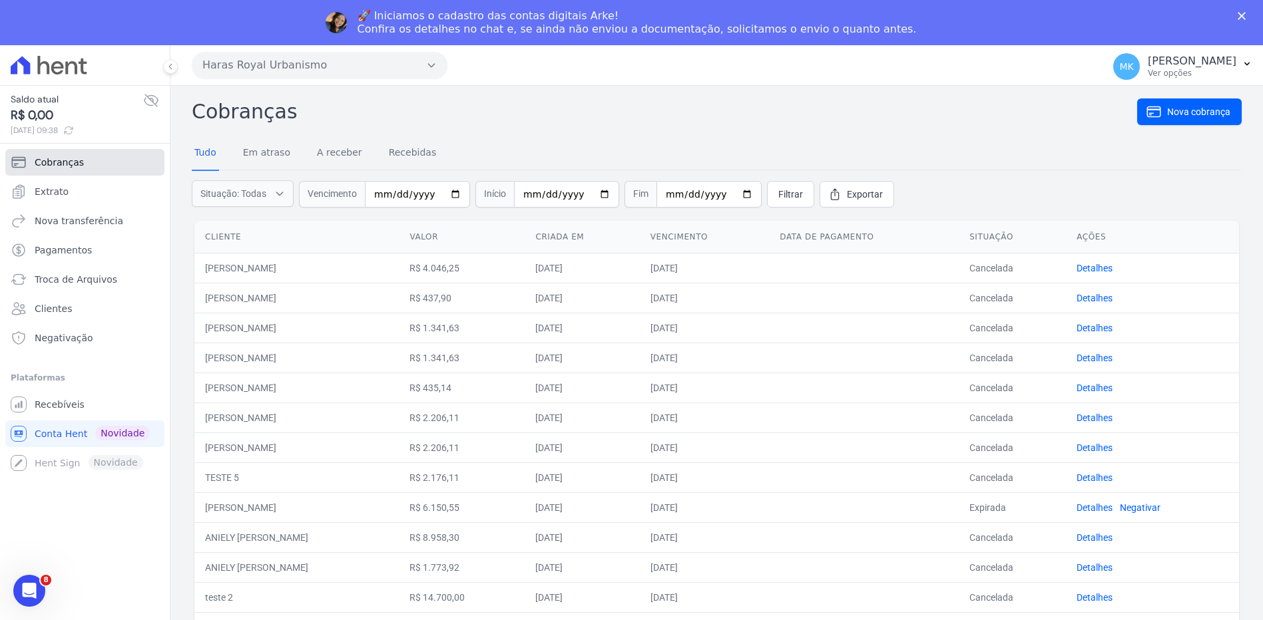
click at [67, 162] on span "Cobranças" at bounding box center [59, 162] width 49 height 13
